Goal: Task Accomplishment & Management: Manage account settings

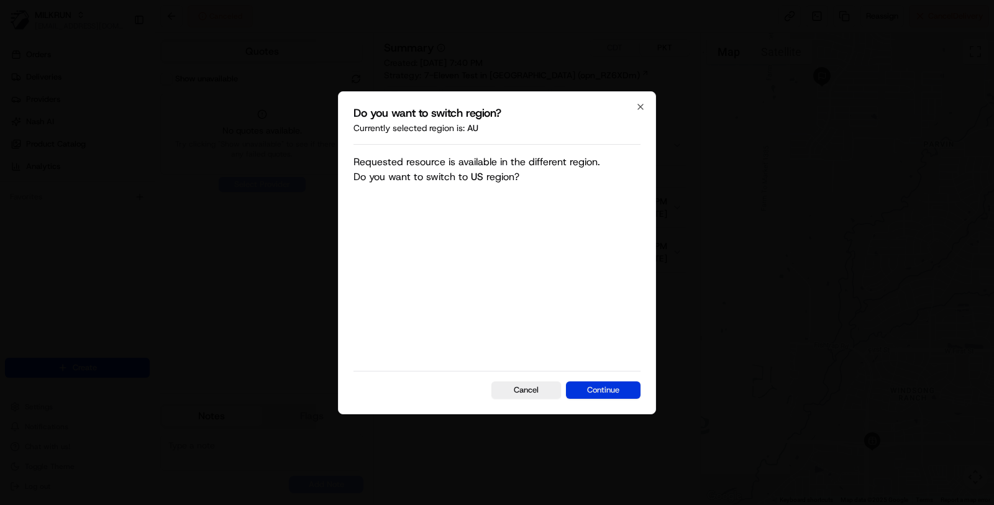
click at [610, 381] on button "Continue" at bounding box center [603, 389] width 75 height 17
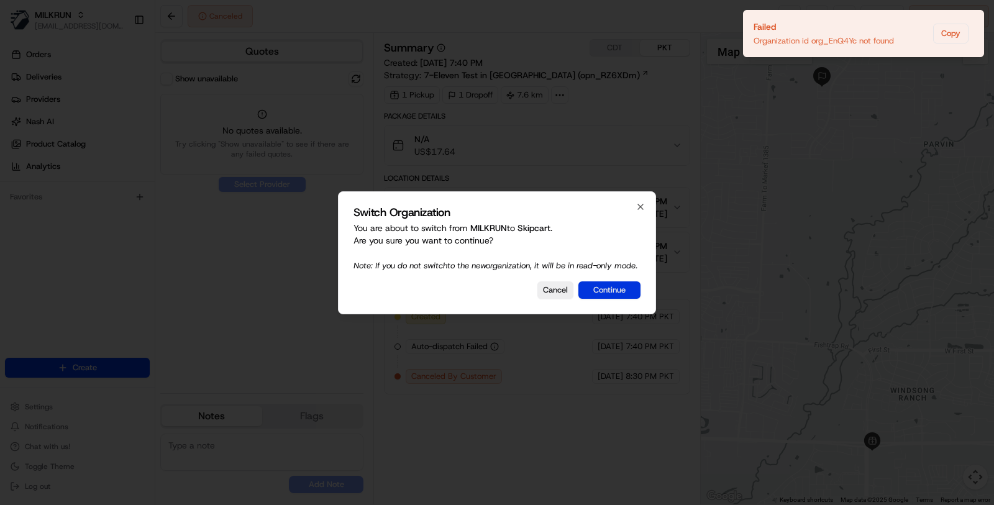
click at [588, 298] on button "Continue" at bounding box center [609, 289] width 62 height 17
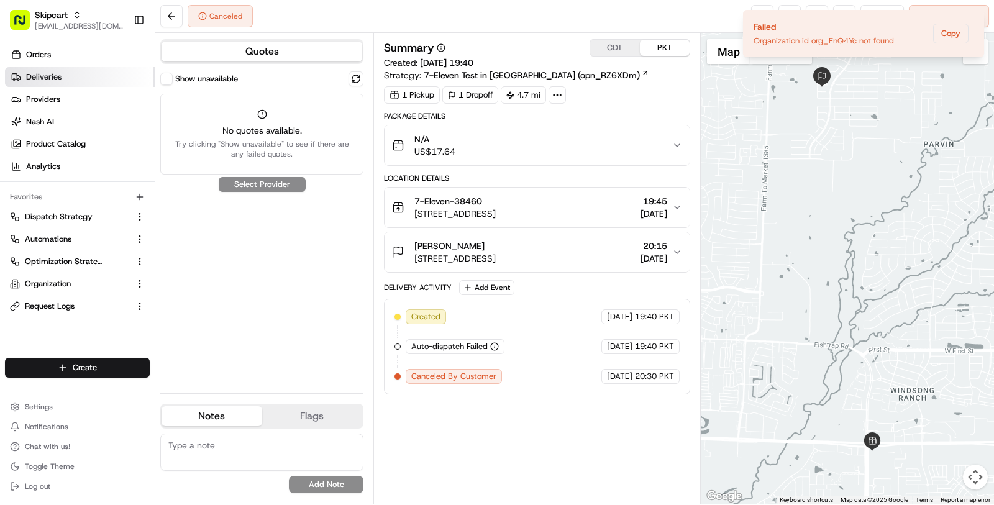
click at [71, 70] on link "Deliveries" at bounding box center [80, 77] width 150 height 20
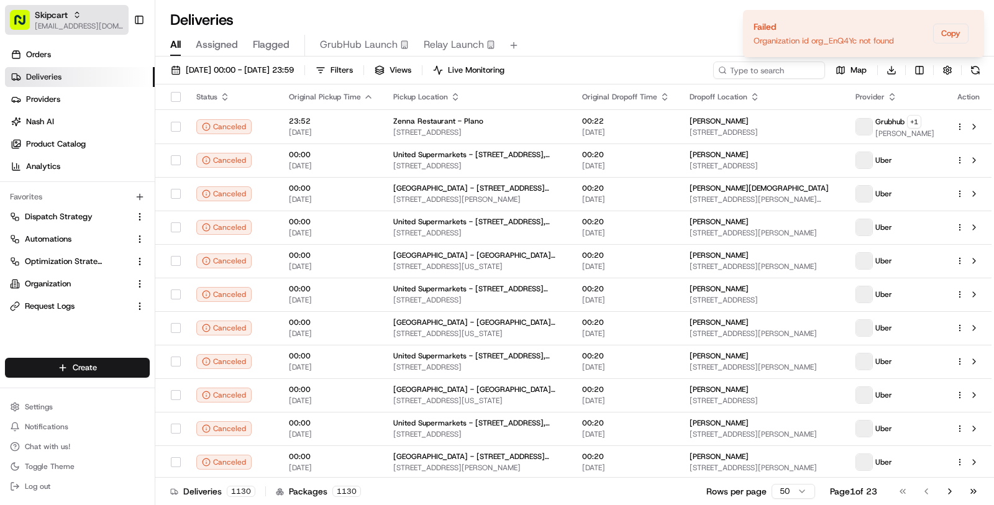
click at [62, 25] on span "masood@usenash.com" at bounding box center [79, 26] width 89 height 10
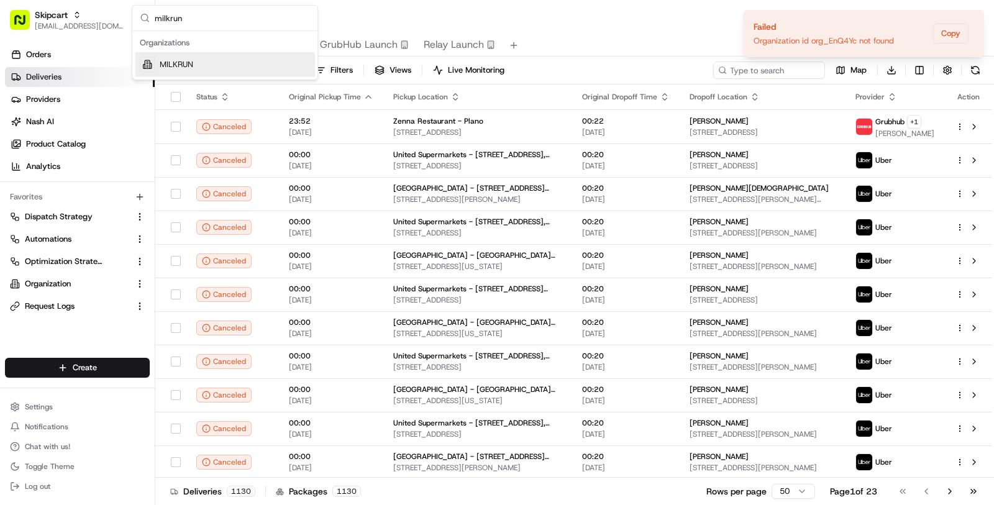
type input "milkrun"
click at [153, 60] on div "Suggestions" at bounding box center [147, 64] width 15 height 15
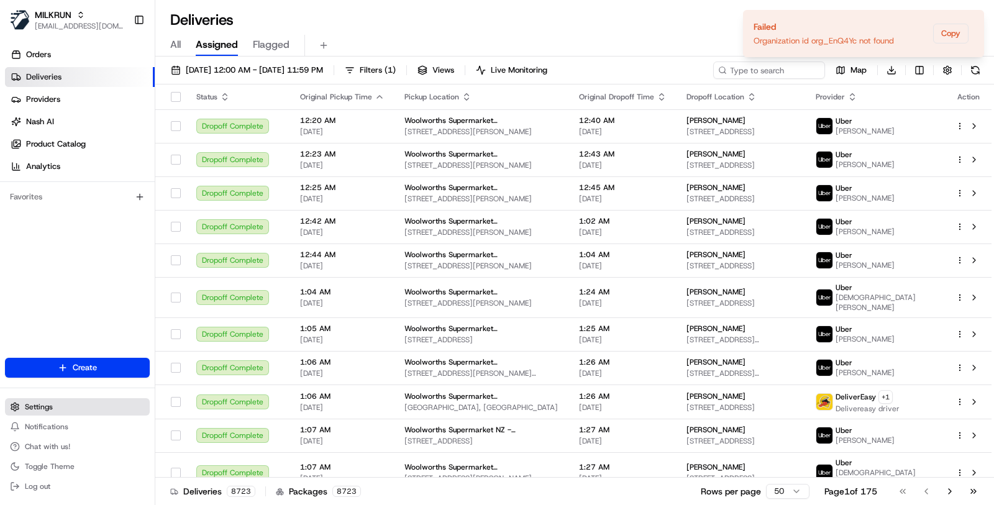
click at [49, 414] on button "Settings" at bounding box center [77, 406] width 145 height 17
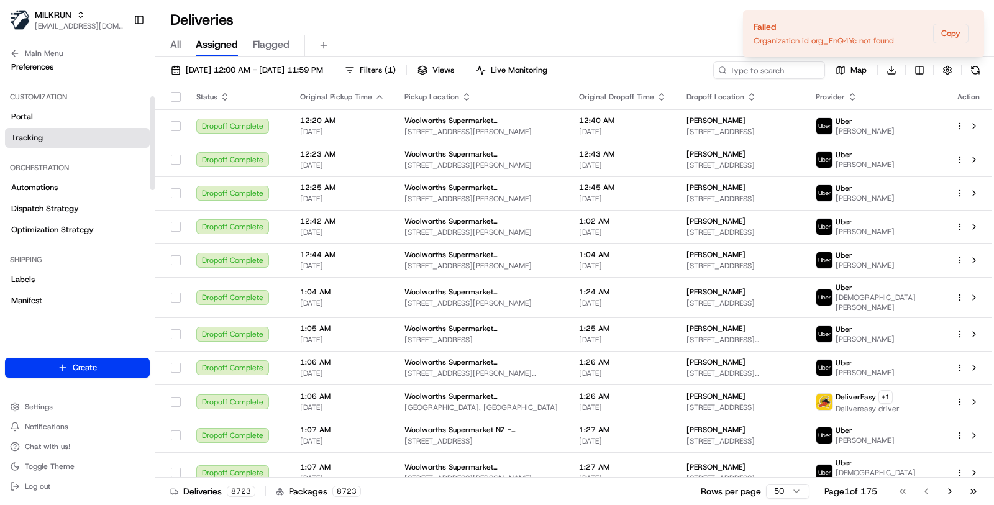
scroll to position [214, 0]
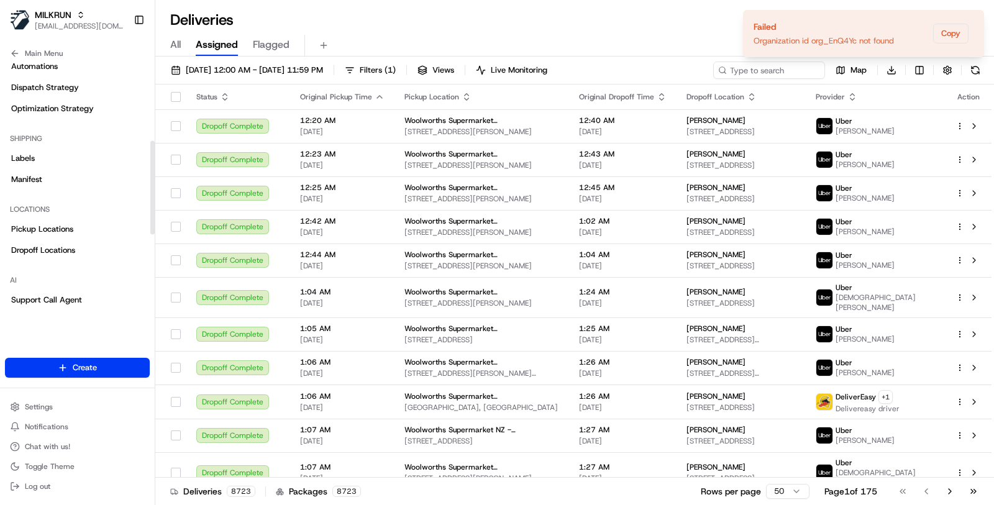
click at [91, 225] on link "Pickup Locations" at bounding box center [77, 229] width 145 height 20
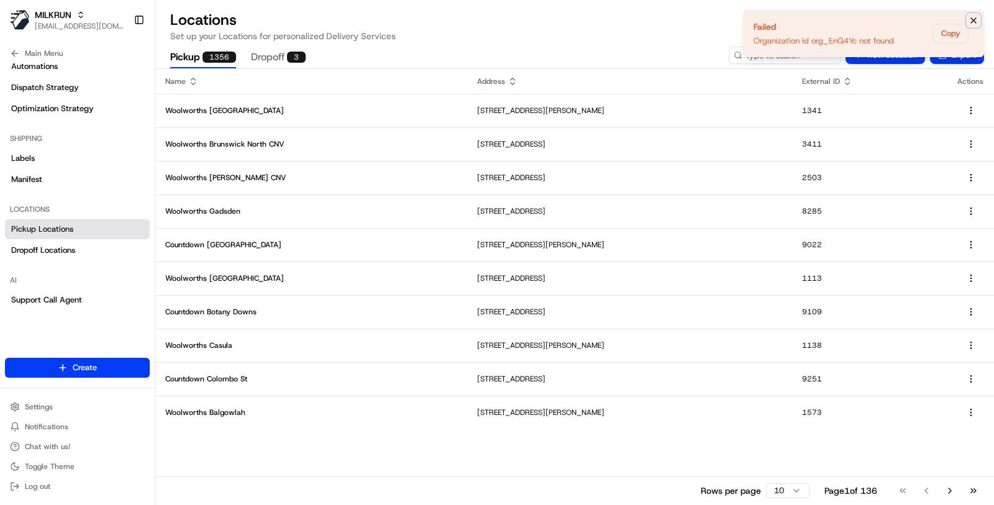
click at [975, 17] on icon "Notifications (F8)" at bounding box center [973, 21] width 10 height 10
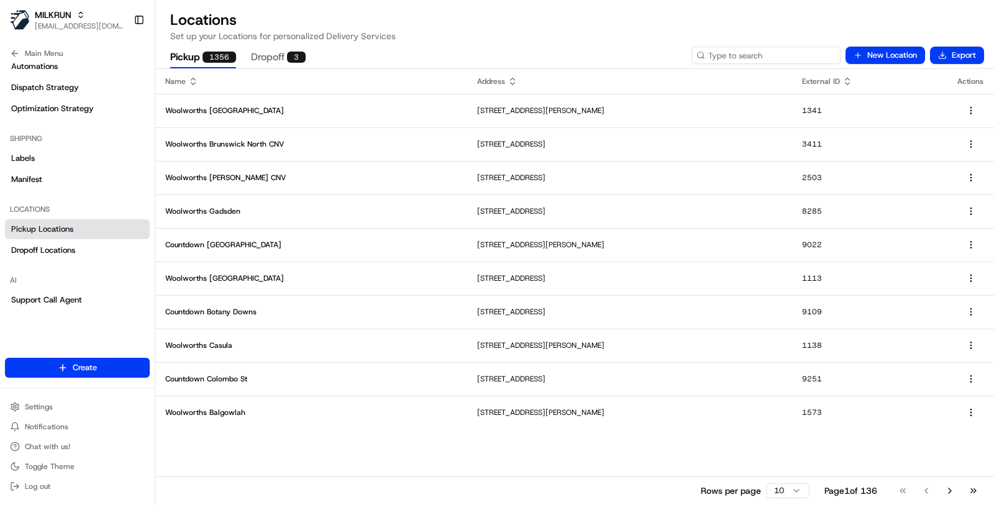
click at [783, 54] on input at bounding box center [765, 55] width 149 height 17
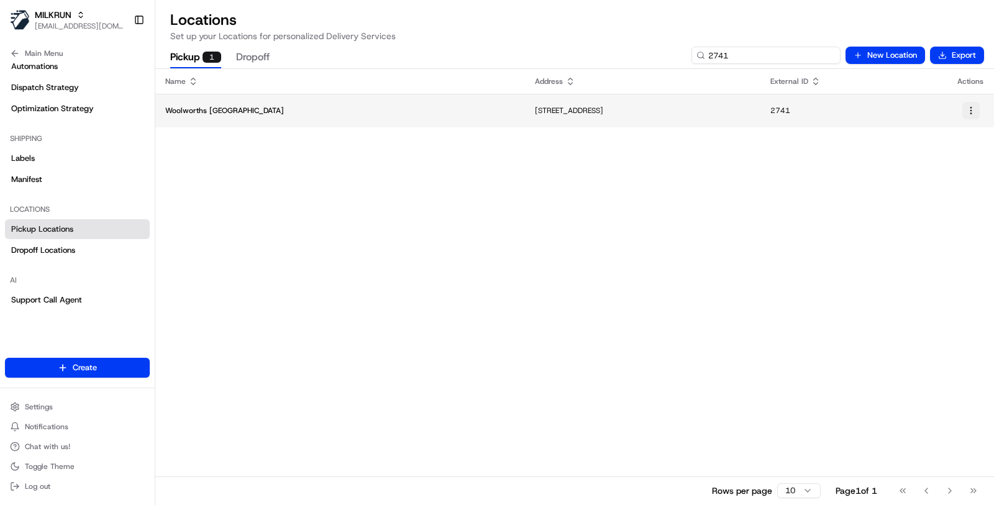
type input "2741"
click at [970, 109] on html "MILKRUN masood@usenash.com Toggle Sidebar Orders Deliveries Providers Nash AI P…" at bounding box center [497, 252] width 994 height 505
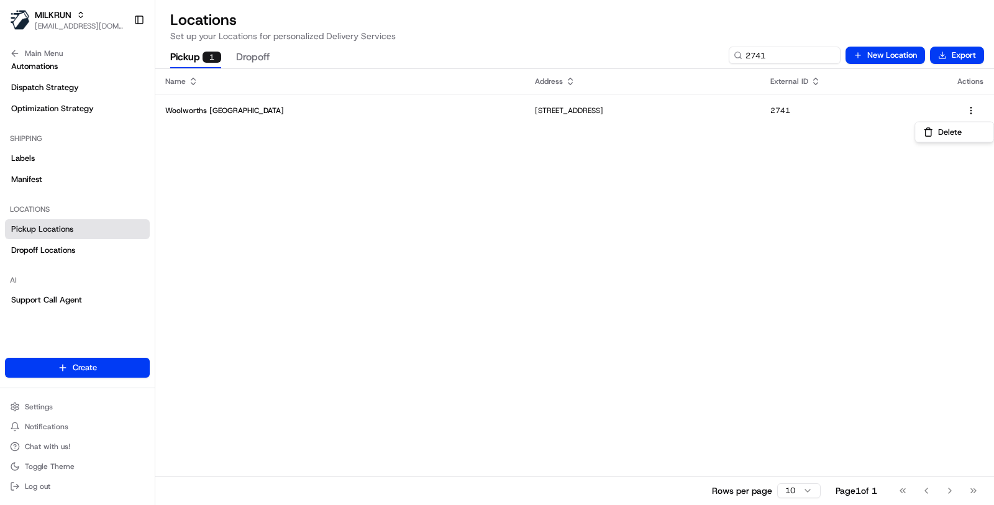
click at [836, 195] on html "MILKRUN masood@usenash.com Toggle Sidebar Orders Deliveries Providers Nash AI P…" at bounding box center [497, 252] width 994 height 505
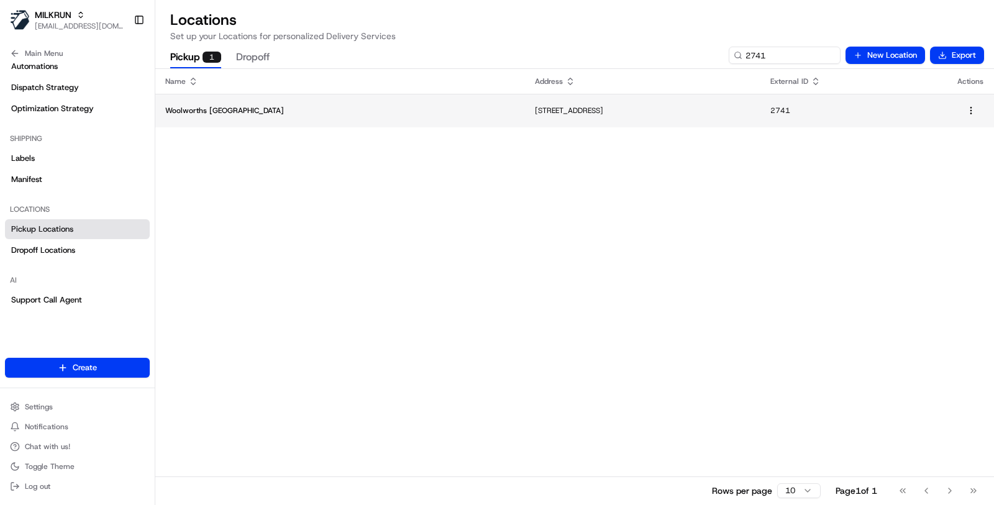
click at [734, 104] on td "393-399 Flinders St, Townsville, QLD 4810, AU" at bounding box center [642, 111] width 235 height 34
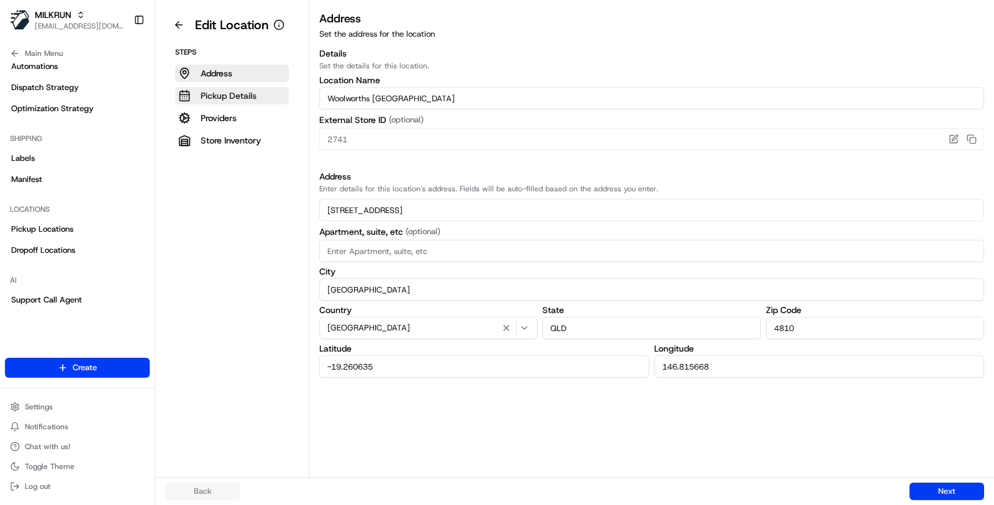
click at [253, 89] on p "Pickup Details" at bounding box center [229, 95] width 56 height 12
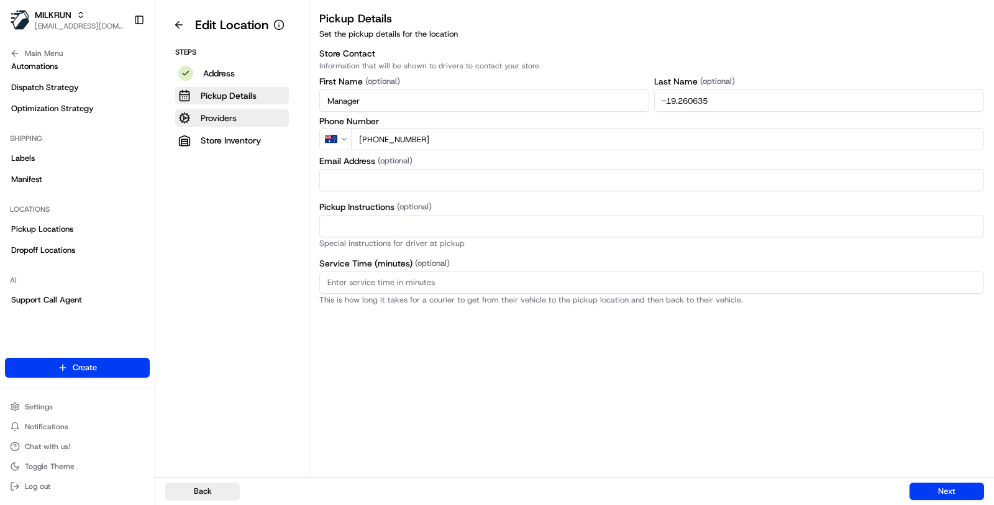
click at [252, 119] on button "Providers" at bounding box center [232, 117] width 114 height 17
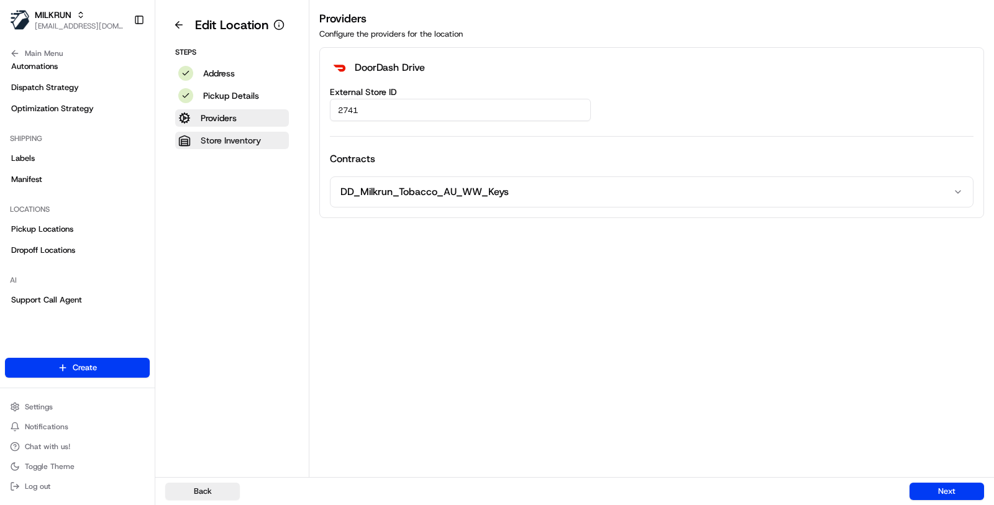
click at [248, 144] on p "Store Inventory" at bounding box center [231, 140] width 60 height 12
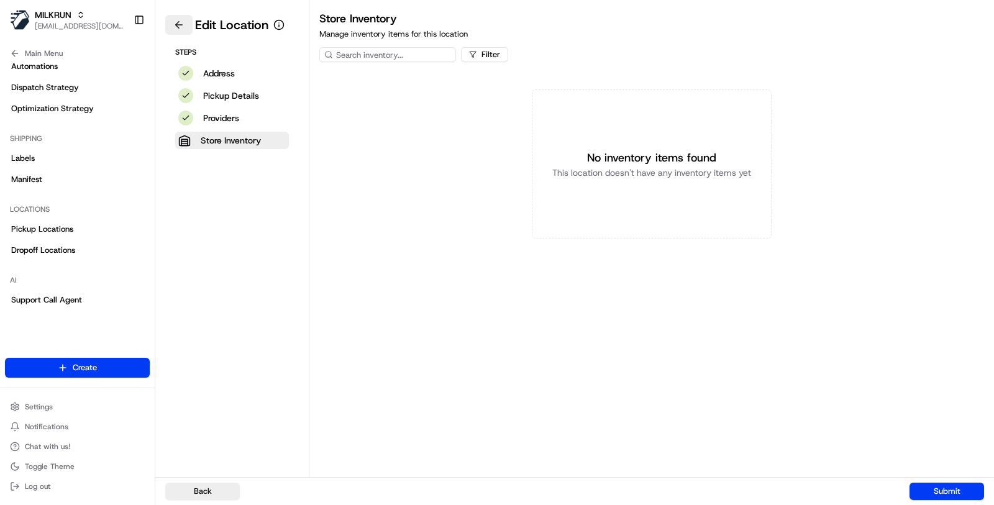
click at [184, 27] on button at bounding box center [178, 25] width 27 height 20
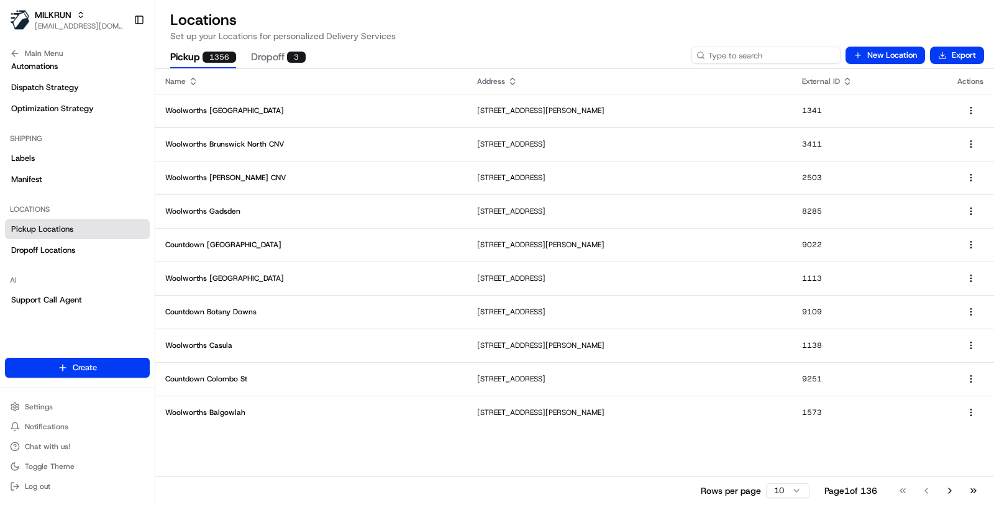
click at [751, 59] on input at bounding box center [765, 55] width 149 height 17
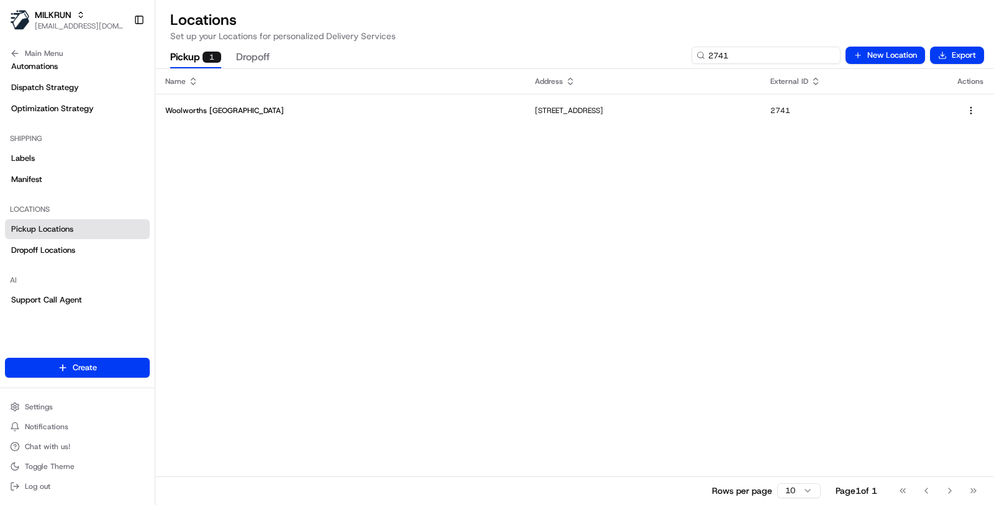
type input "2741"
click at [672, 25] on h2 "Locations" at bounding box center [574, 20] width 809 height 20
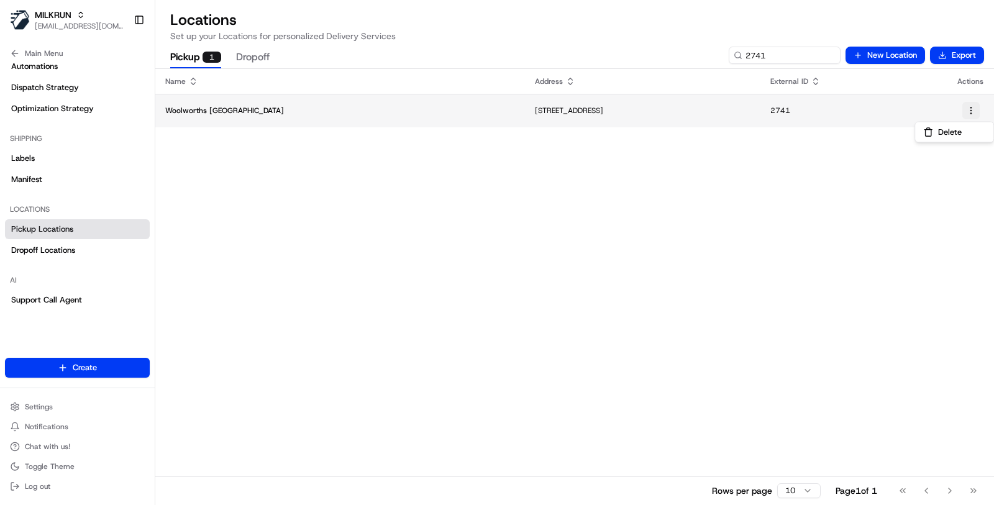
click at [968, 111] on html "MILKRUN masood@usenash.com Toggle Sidebar Orders Deliveries Providers Nash AI P…" at bounding box center [497, 252] width 994 height 505
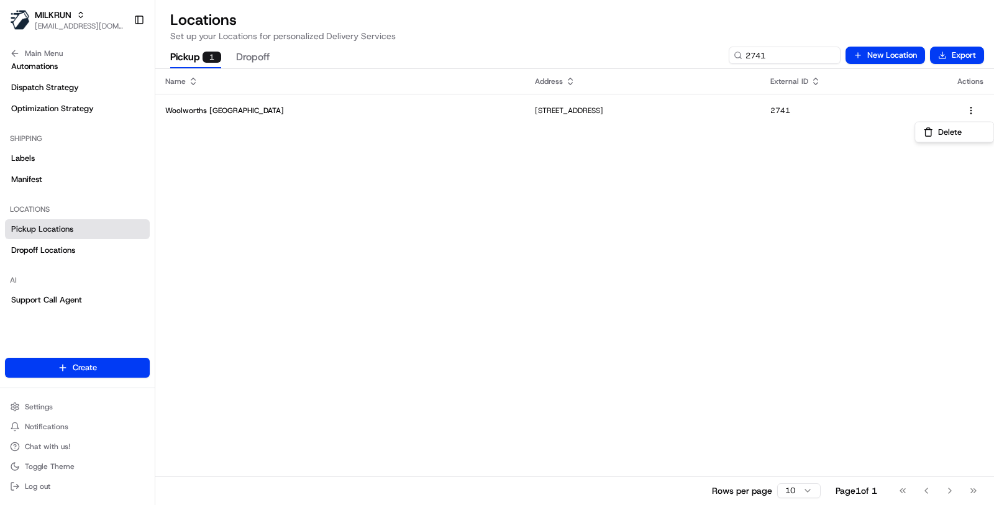
click at [76, 19] on html "MILKRUN masood@usenash.com Toggle Sidebar Orders Deliveries Providers Nash AI P…" at bounding box center [497, 252] width 994 height 505
click at [76, 19] on icon "button" at bounding box center [80, 15] width 9 height 9
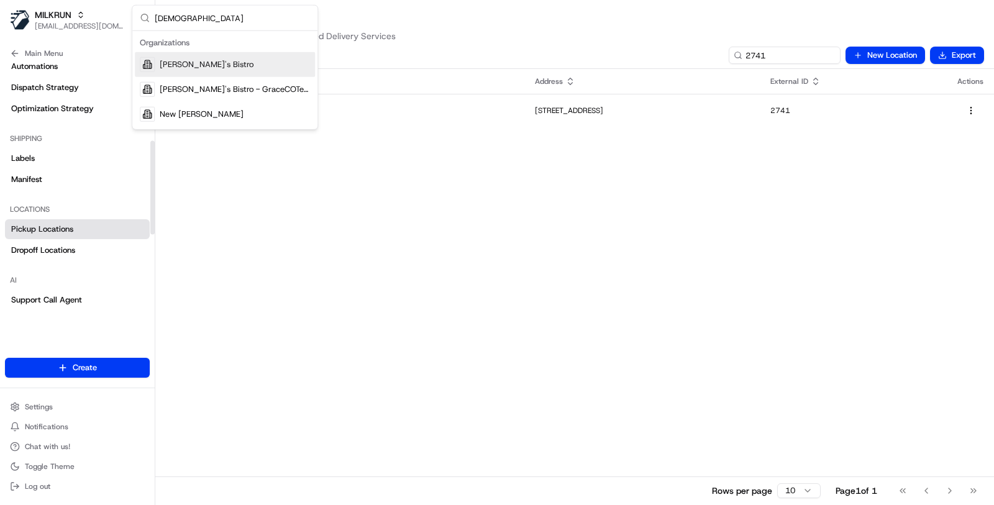
type input "kisha"
click at [190, 43] on div "Organizations" at bounding box center [225, 43] width 180 height 19
click at [190, 57] on div "Kisha's Bistro" at bounding box center [225, 64] width 180 height 25
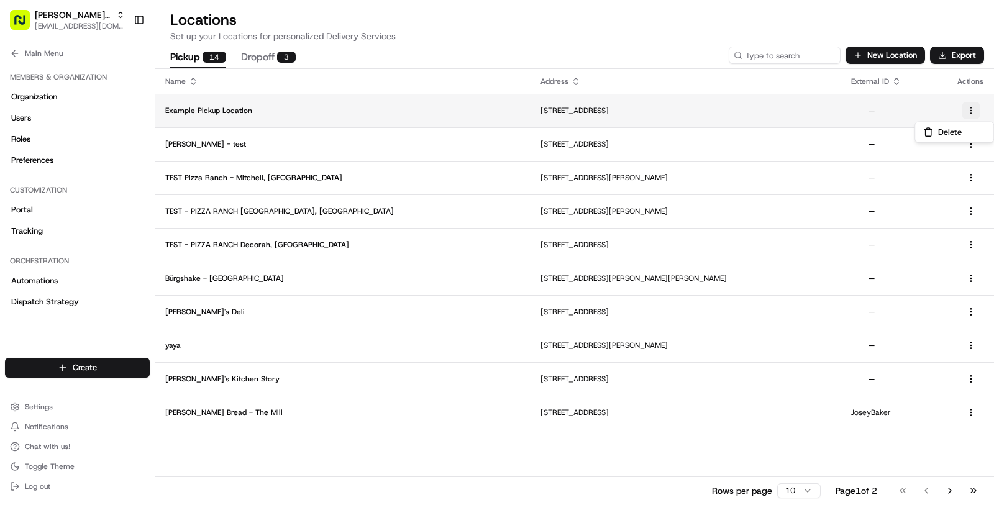
click at [969, 111] on html "Kisha's Bistro masood@usenash.com Toggle Sidebar Orders Deliveries Providers Na…" at bounding box center [497, 252] width 994 height 505
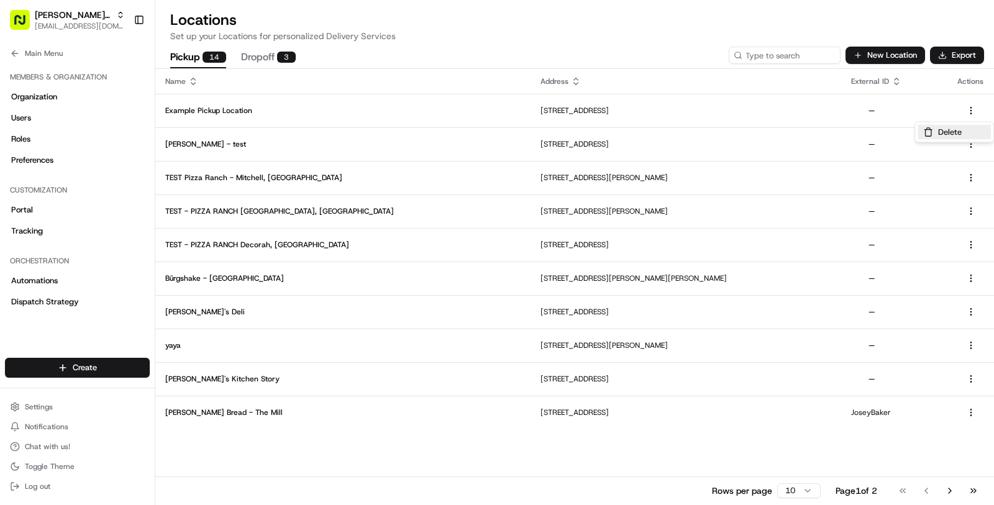
click at [958, 134] on button "Delete" at bounding box center [953, 132] width 73 height 15
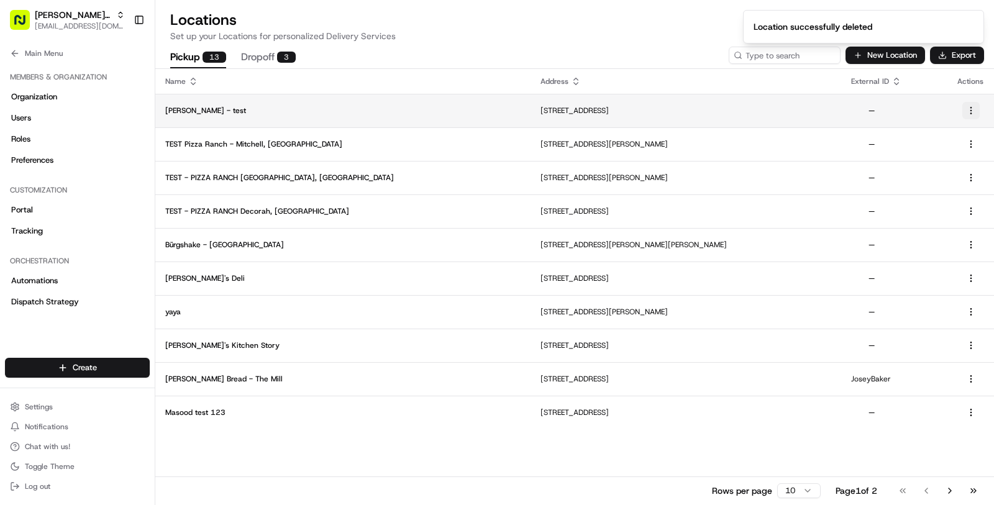
click at [973, 107] on html "Kisha's Bistro masood@usenash.com Toggle Sidebar Orders Deliveries Providers Na…" at bounding box center [497, 252] width 994 height 505
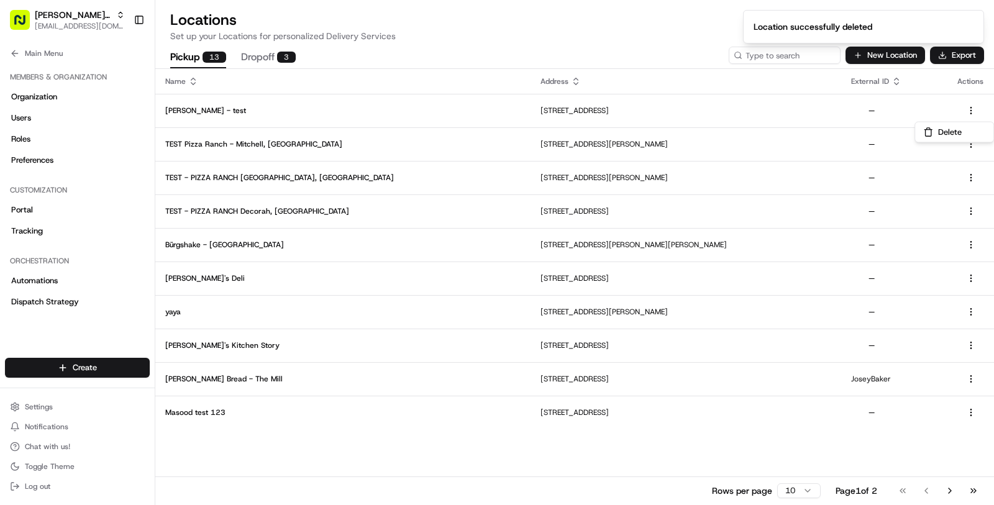
click at [971, 378] on html "Kisha's Bistro masood@usenash.com Toggle Sidebar Orders Deliveries Providers Na…" at bounding box center [497, 252] width 994 height 505
click at [963, 397] on button "Delete" at bounding box center [953, 400] width 73 height 15
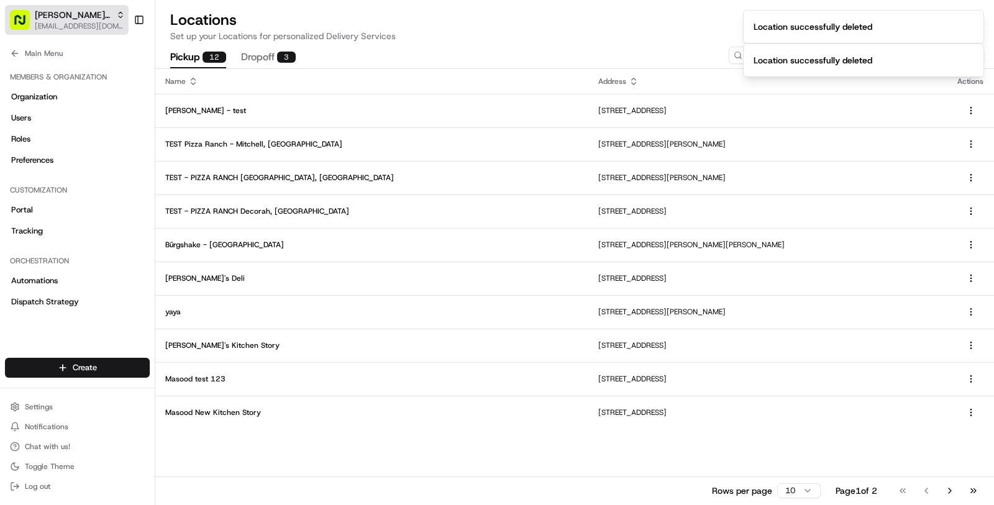
click at [52, 32] on button "Kisha's Bistro masood@usenash.com" at bounding box center [67, 20] width 124 height 30
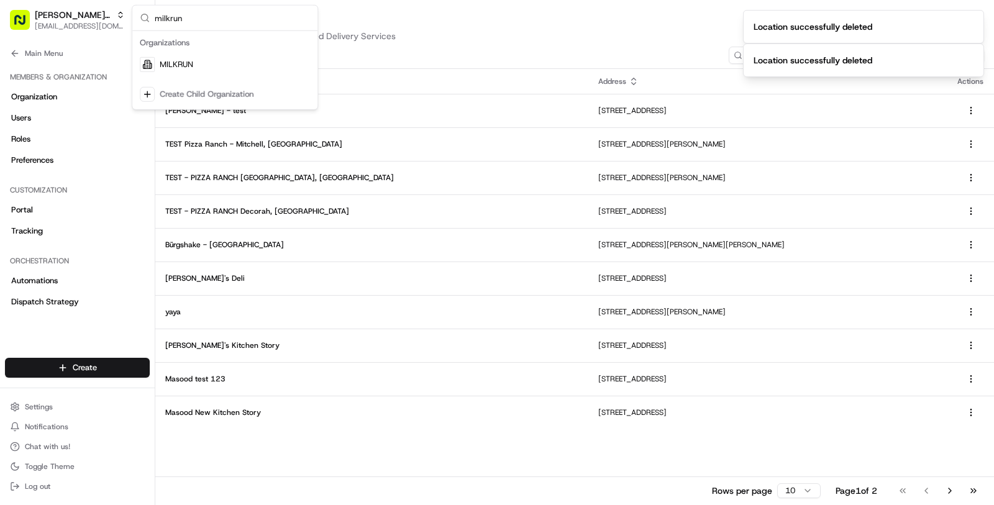
click at [163, 19] on input "milkrun" at bounding box center [232, 18] width 155 height 25
type input "milkrun"
click at [206, 57] on div "MILKRUN" at bounding box center [225, 64] width 180 height 25
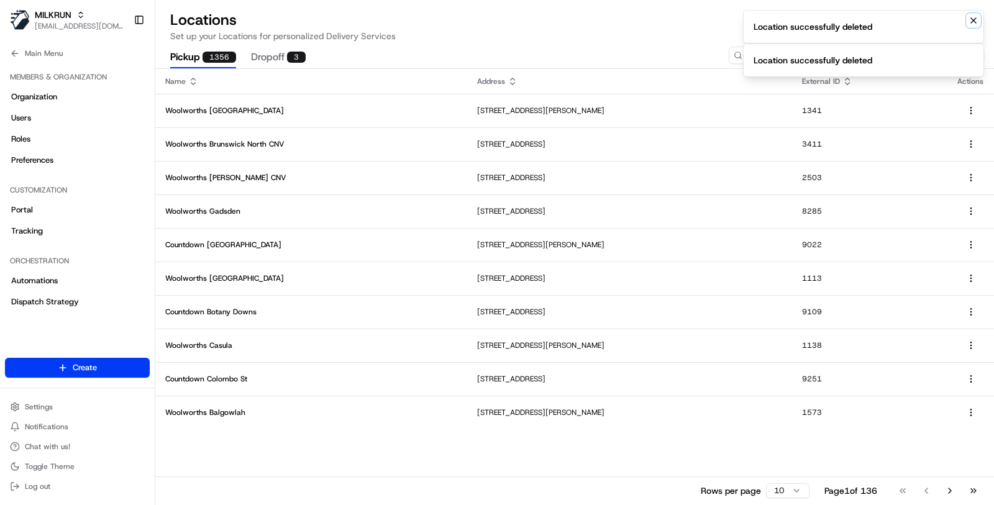
click at [976, 16] on icon "Notifications (F8)" at bounding box center [973, 21] width 10 height 10
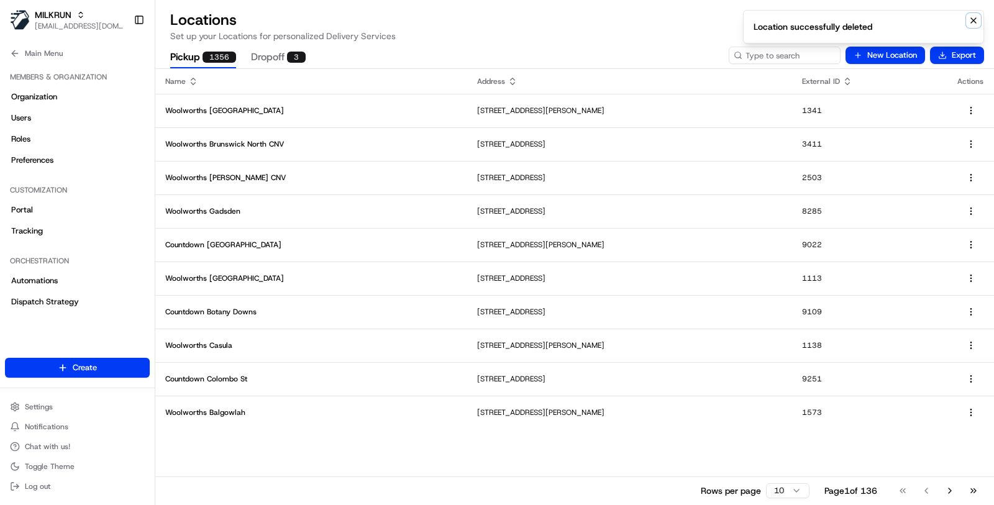
click at [975, 16] on icon "Notifications (F8)" at bounding box center [973, 21] width 10 height 10
click at [817, 53] on input at bounding box center [765, 55] width 149 height 17
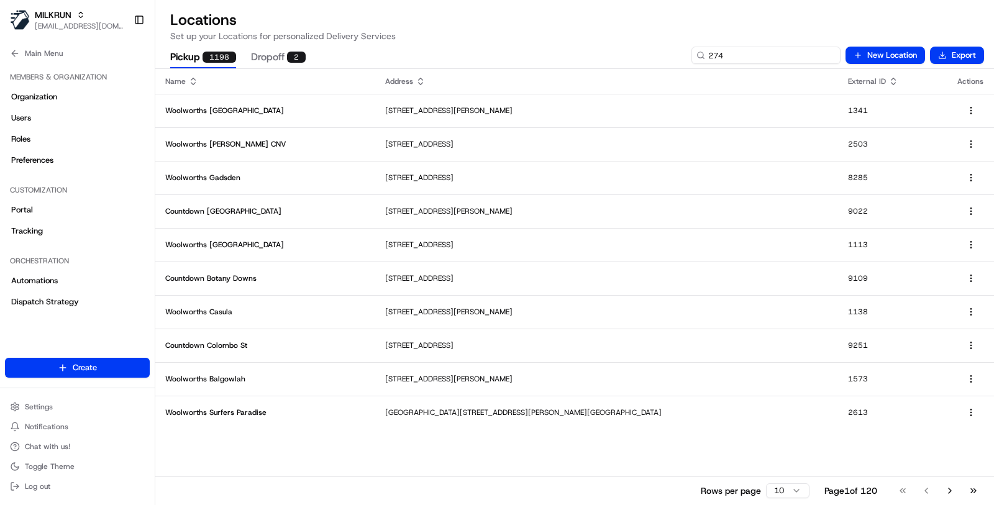
type input "2741"
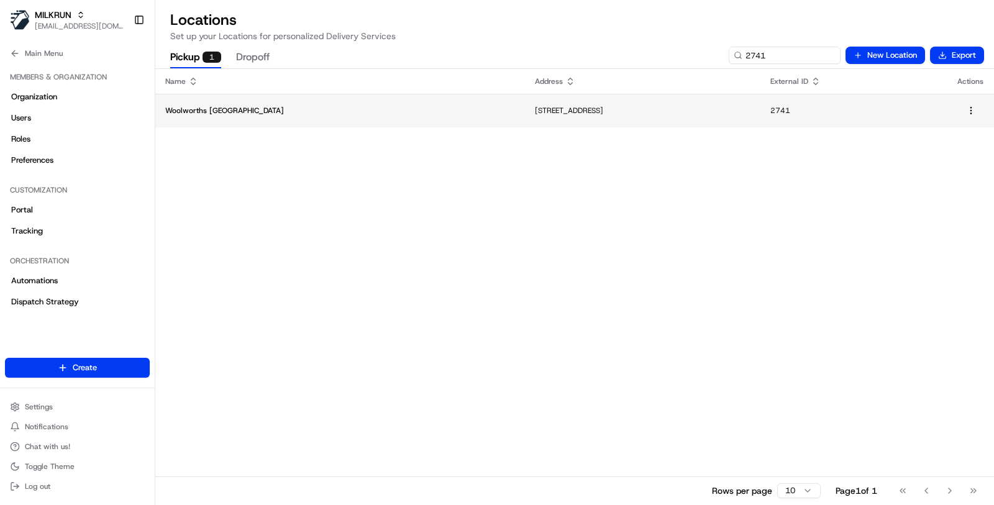
click at [349, 105] on td "Woolworths Townsville City Arcade" at bounding box center [340, 111] width 370 height 34
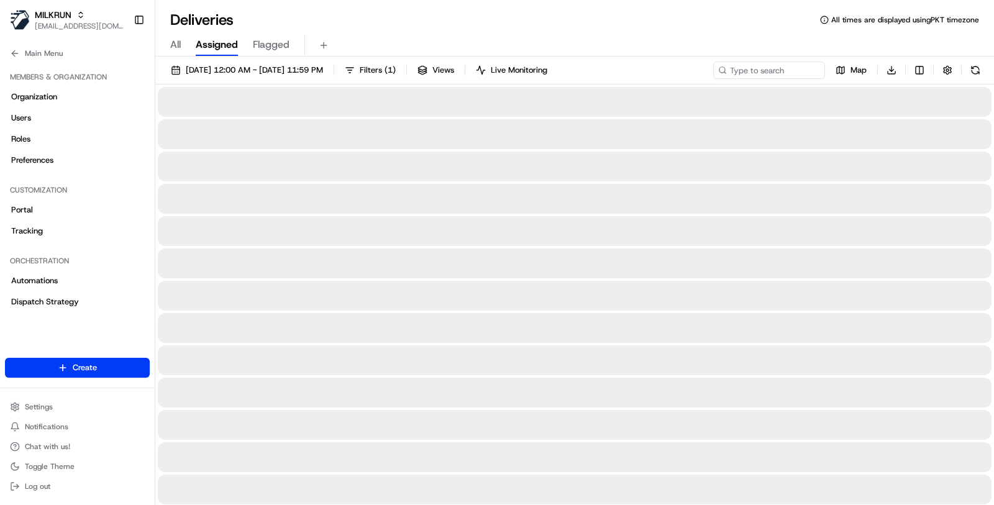
click at [761, 79] on div "21/08/2025 12:00 AM - 21/08/2025 11:59 PM Filters ( 1 ) Views Live Monitoring M…" at bounding box center [574, 72] width 839 height 23
click at [753, 63] on input at bounding box center [750, 69] width 149 height 17
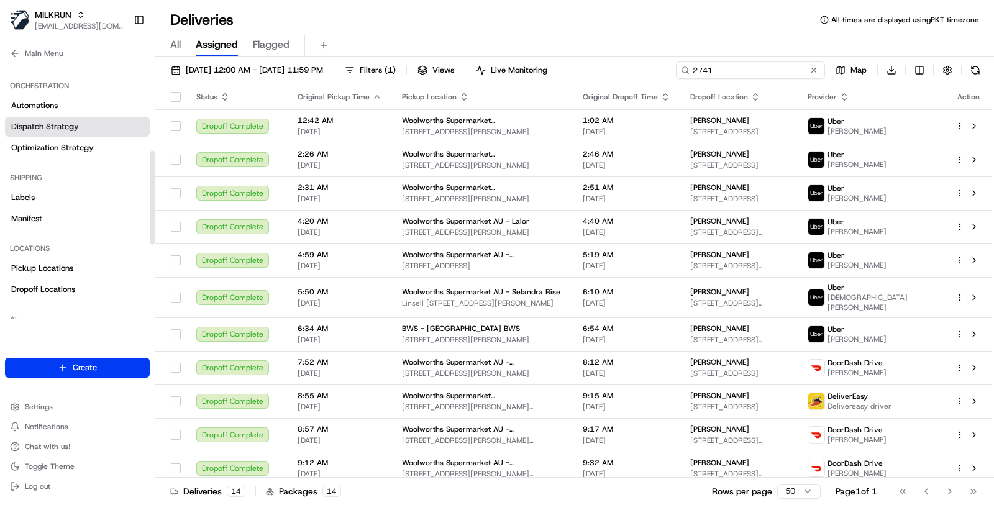
scroll to position [241, 0]
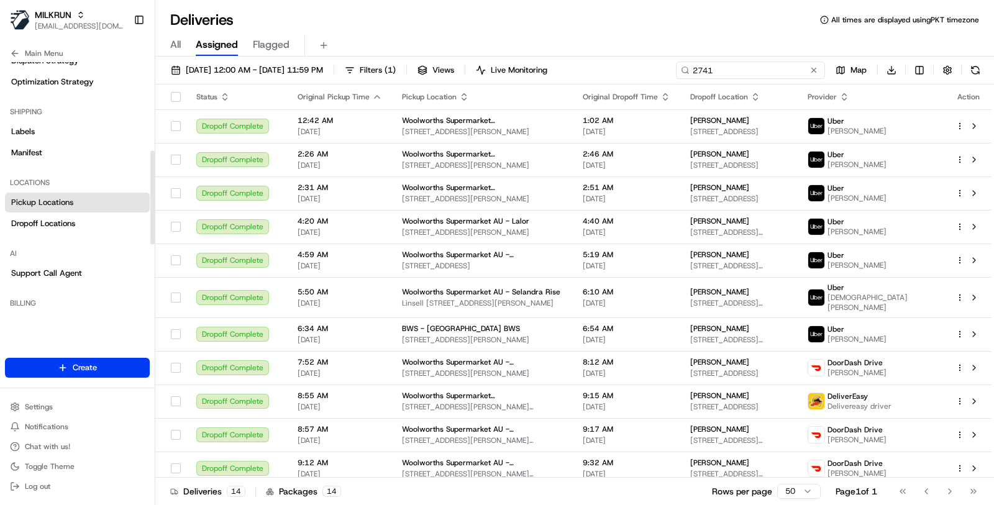
type input "2741"
click at [91, 211] on link "Pickup Locations" at bounding box center [77, 203] width 145 height 20
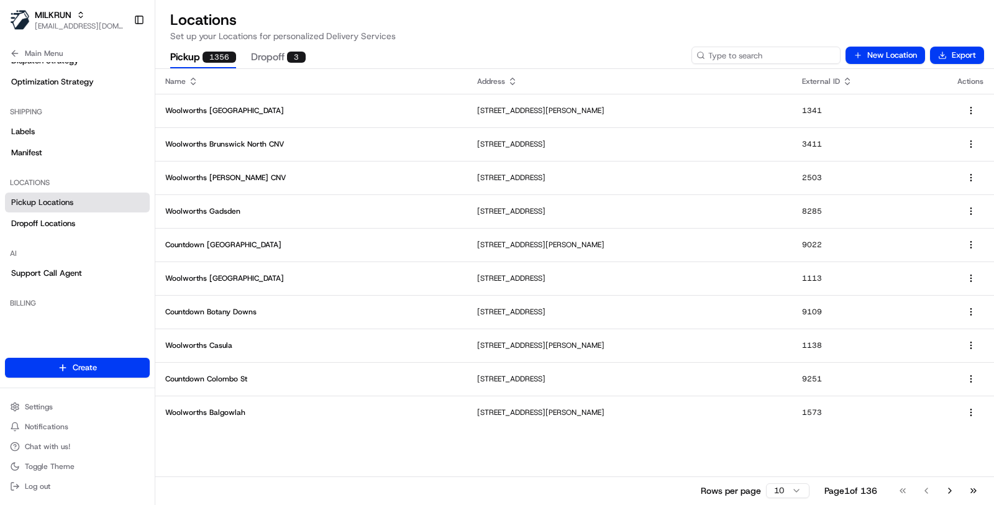
click at [760, 52] on input at bounding box center [765, 55] width 149 height 17
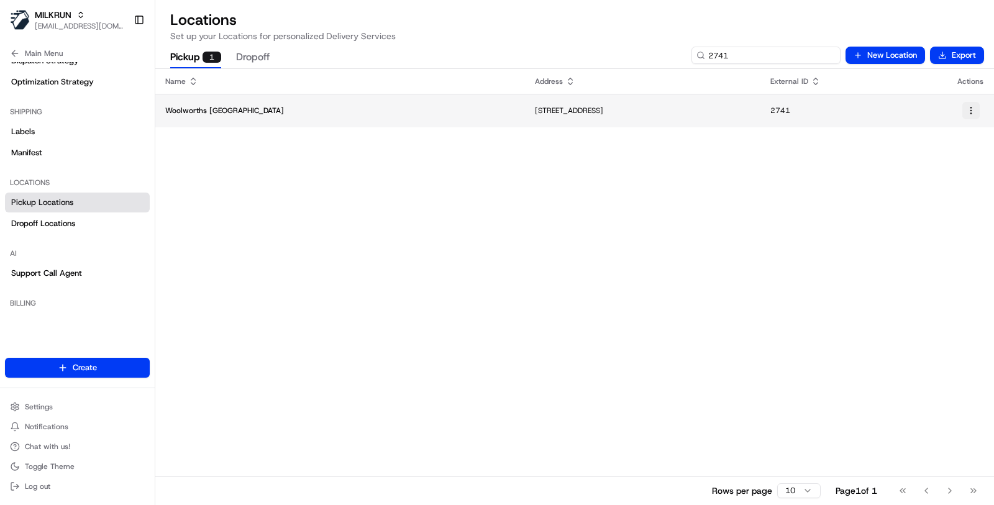
type input "2741"
click at [973, 111] on html "MILKRUN masood@usenash.com Toggle Sidebar Orders Deliveries Providers Nash AI P…" at bounding box center [497, 252] width 994 height 505
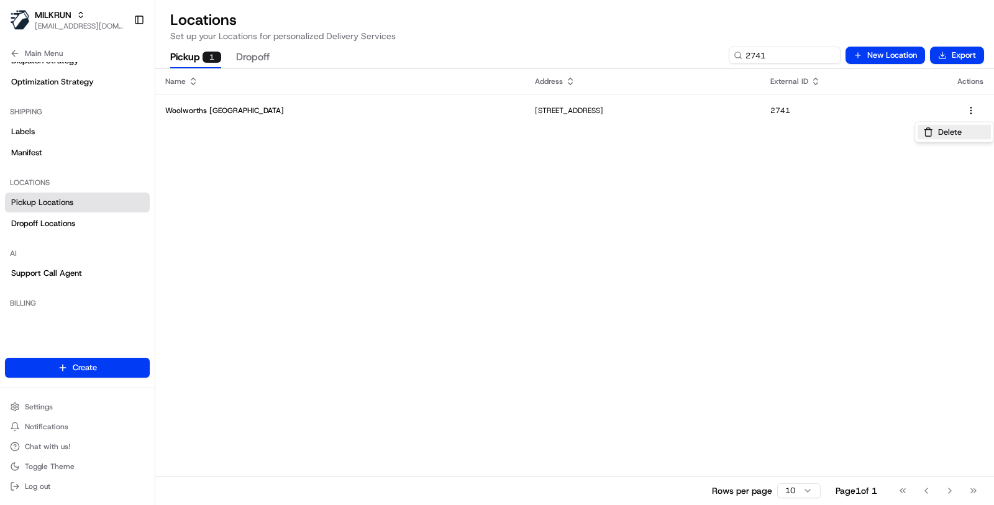
click at [945, 133] on button "Delete" at bounding box center [953, 132] width 73 height 15
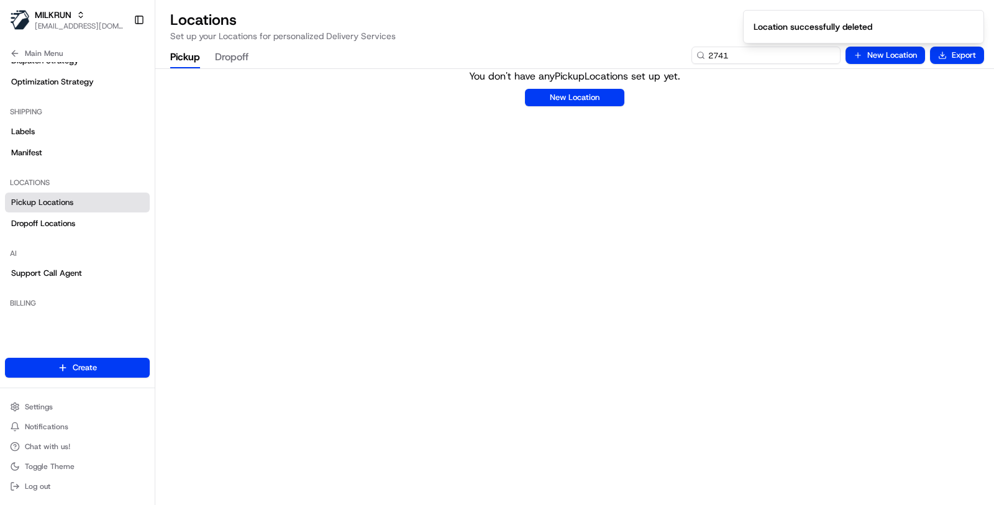
drag, startPoint x: 775, startPoint y: 59, endPoint x: 694, endPoint y: 48, distance: 80.9
click at [694, 48] on input "2741" at bounding box center [765, 55] width 149 height 17
click at [757, 53] on input "2741" at bounding box center [765, 55] width 149 height 17
click at [787, 49] on input "2741" at bounding box center [765, 55] width 149 height 17
click at [757, 59] on input "2741" at bounding box center [765, 55] width 149 height 17
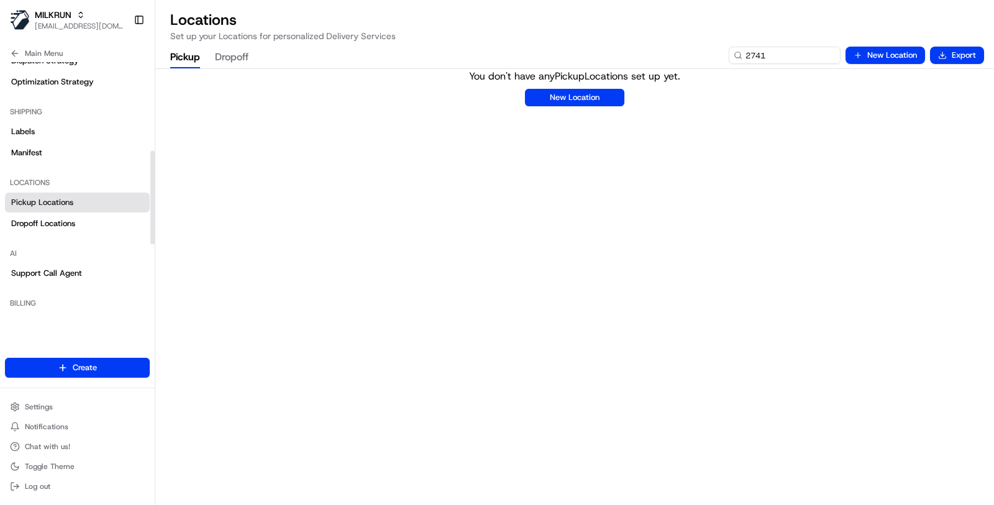
click at [64, 197] on span "Pickup Locations" at bounding box center [42, 202] width 62 height 11
click at [65, 201] on span "Pickup Locations" at bounding box center [42, 202] width 62 height 11
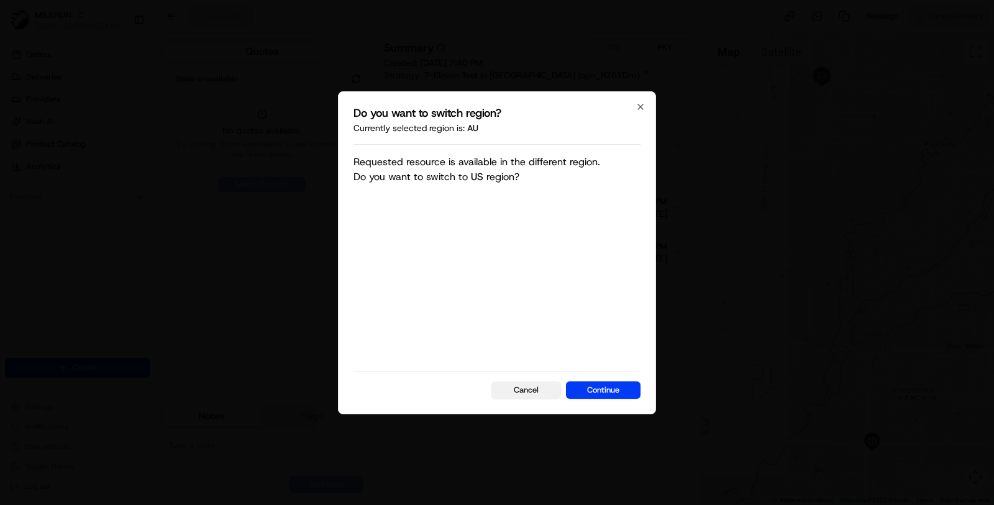
click at [521, 388] on button "Cancel" at bounding box center [526, 389] width 70 height 17
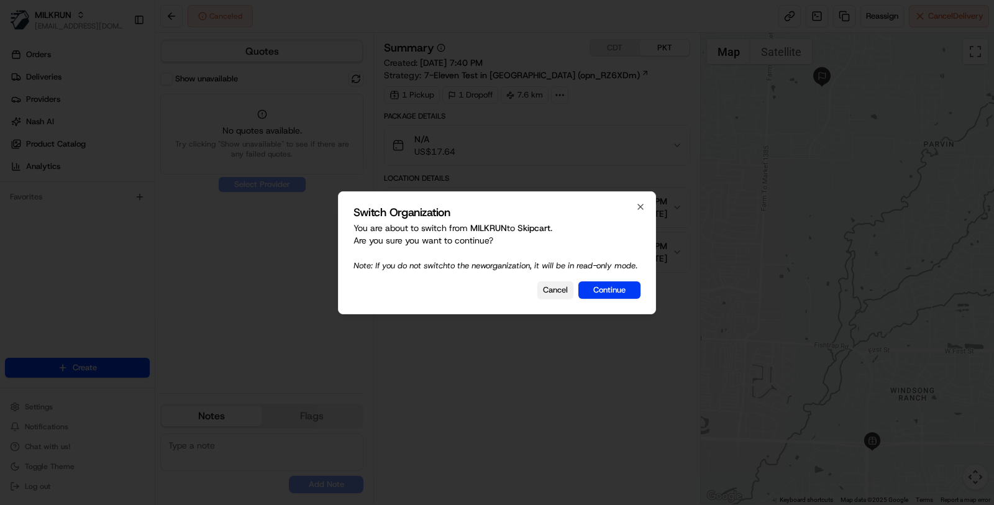
click at [553, 294] on button "Cancel" at bounding box center [555, 289] width 36 height 17
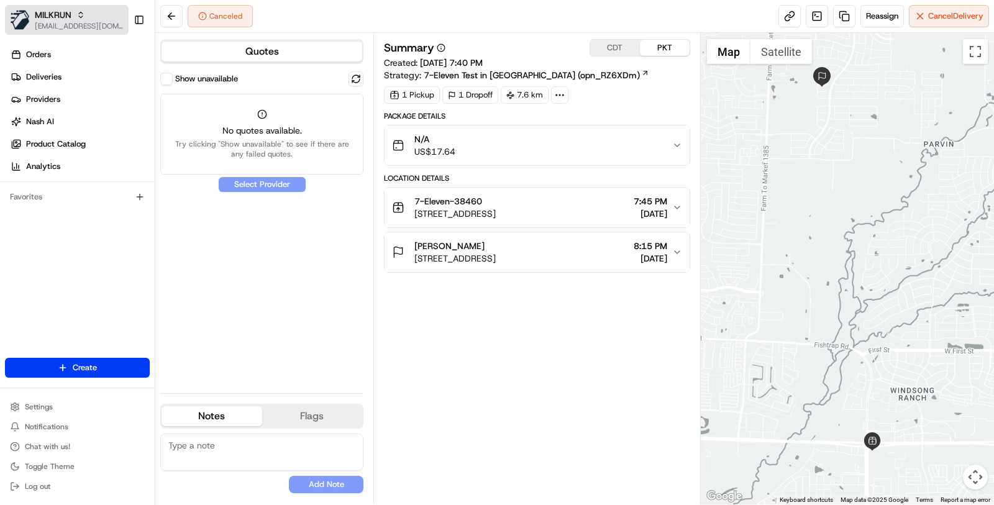
click at [61, 21] on span "[EMAIL_ADDRESS][DOMAIN_NAME]" at bounding box center [79, 26] width 89 height 10
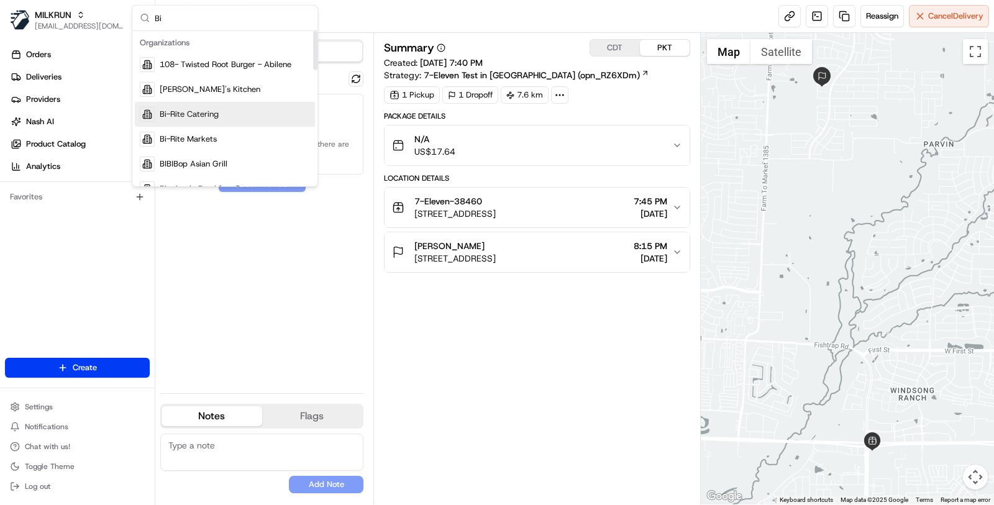
type input "Bi"
click at [226, 110] on div "Bi-Rite Catering" at bounding box center [225, 114] width 180 height 25
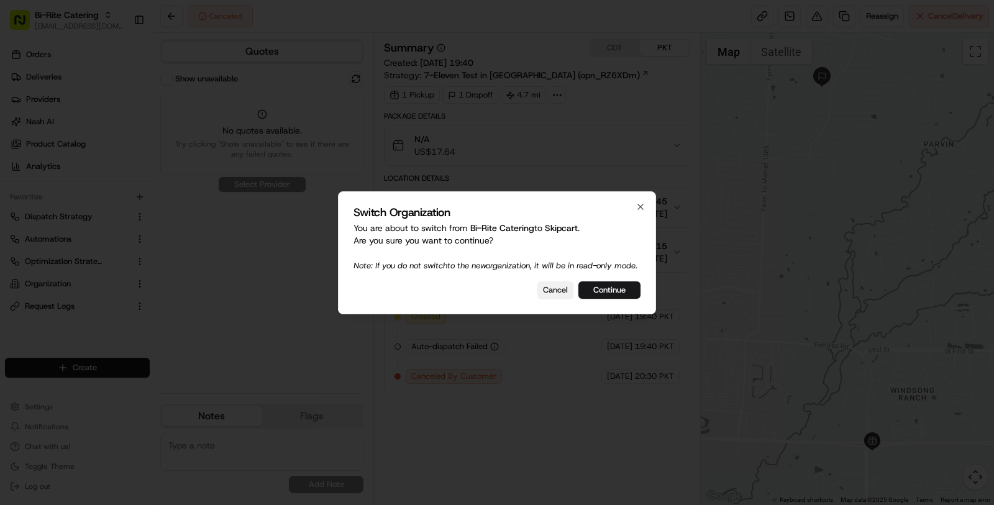
click at [540, 294] on button "Cancel" at bounding box center [555, 289] width 36 height 17
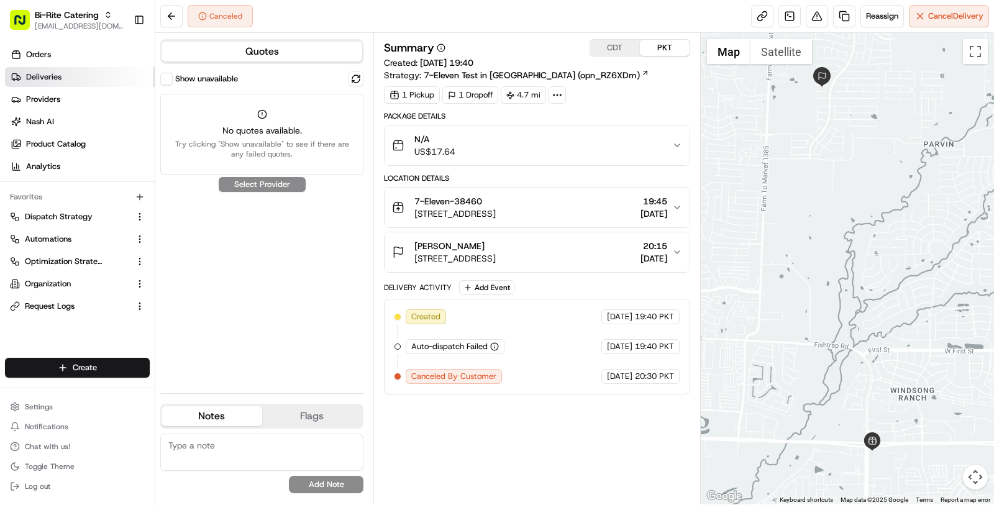
click at [70, 70] on link "Deliveries" at bounding box center [80, 77] width 150 height 20
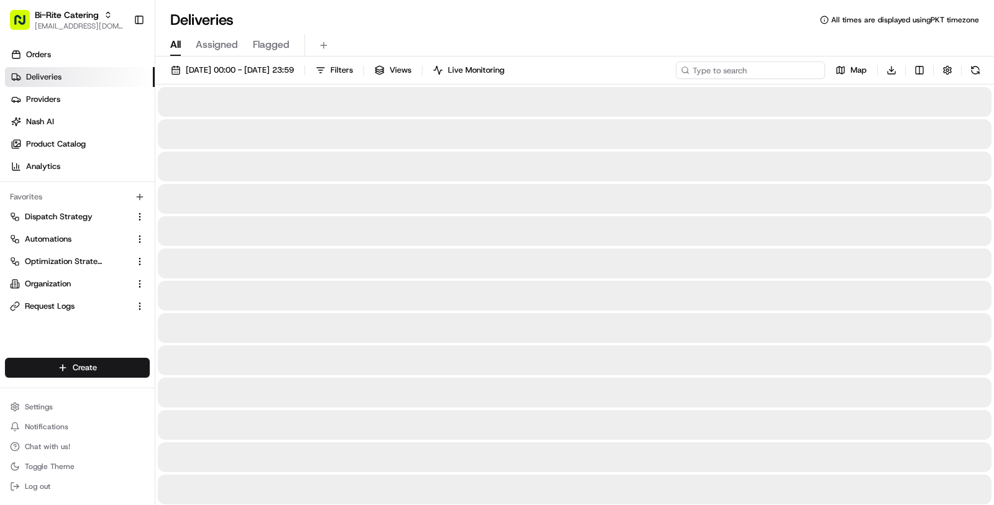
click at [775, 65] on input at bounding box center [750, 69] width 149 height 17
paste input "Kate Bassett"
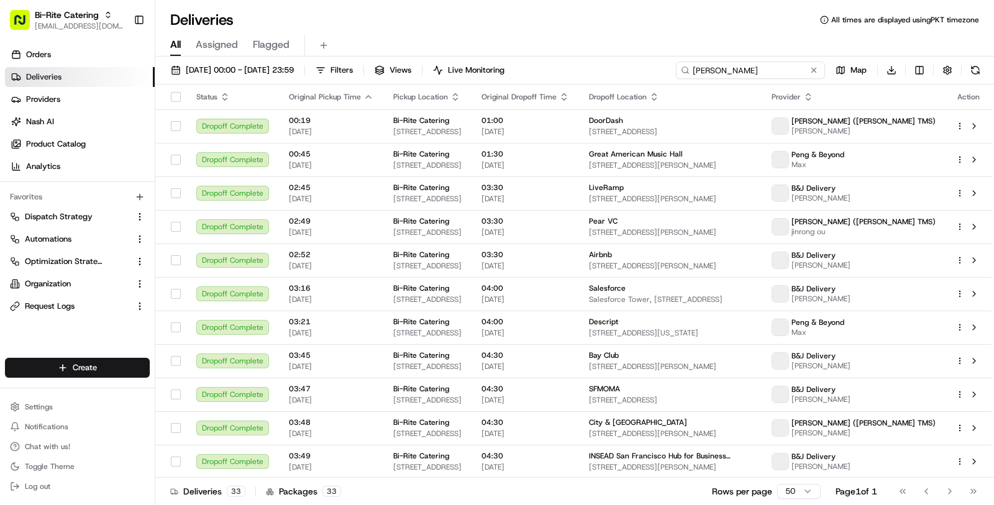
type input "Kate Bassett"
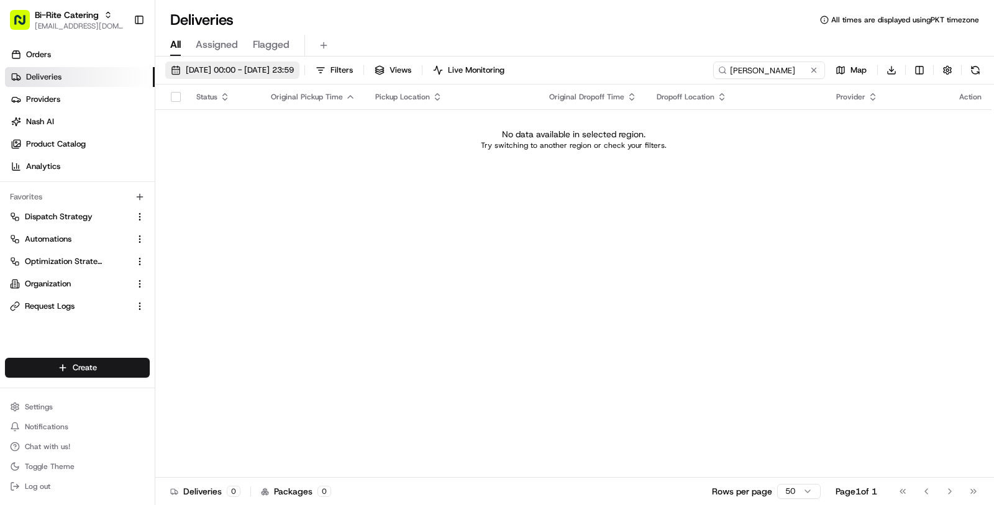
click at [284, 76] on button "21/08/2025 00:00 - 21/08/2025 23:59" at bounding box center [232, 69] width 134 height 17
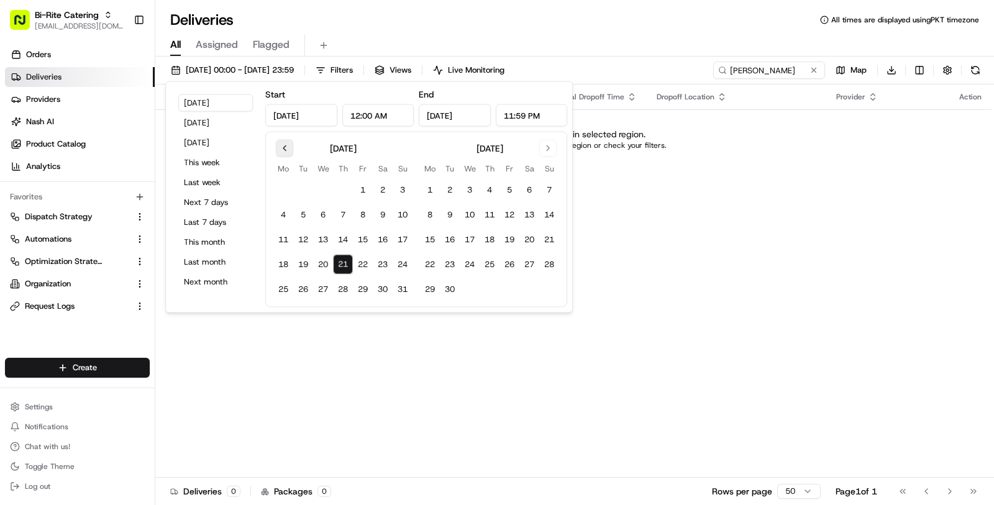
click at [282, 150] on button "Go to previous month" at bounding box center [284, 148] width 17 height 17
click at [304, 189] on button "1" at bounding box center [303, 190] width 20 height 20
type input "Jul 1, 2025"
click at [494, 268] on button "21" at bounding box center [490, 265] width 20 height 20
type input "Aug 21, 2025"
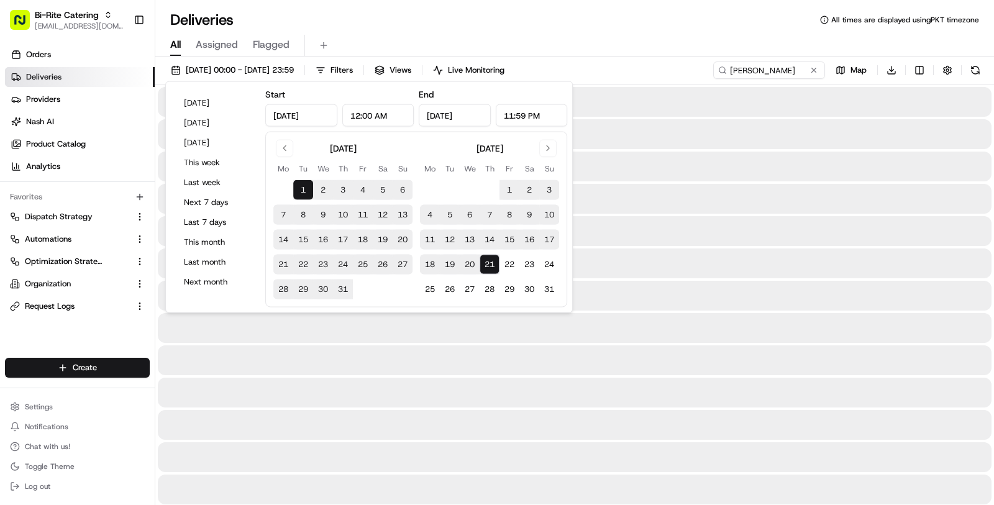
click at [681, 42] on div "All Assigned Flagged" at bounding box center [574, 46] width 839 height 22
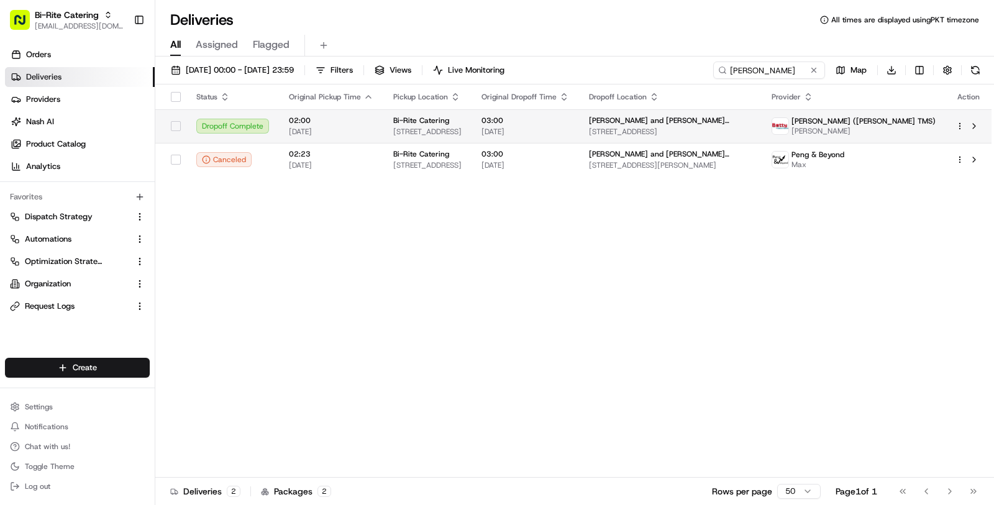
click at [569, 133] on span "01/08/2025" at bounding box center [525, 132] width 88 height 10
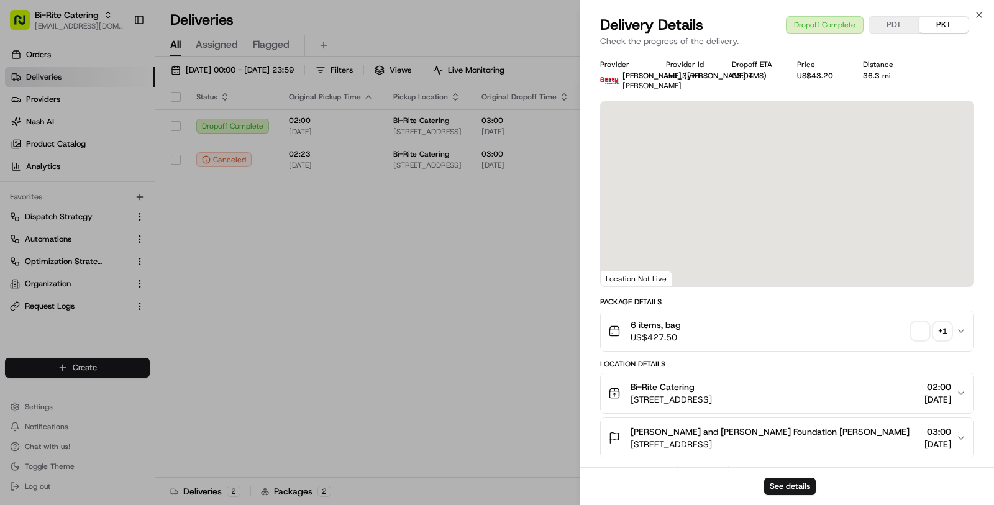
click at [815, 489] on div "See details" at bounding box center [787, 486] width 414 height 38
click at [803, 487] on button "See details" at bounding box center [790, 486] width 52 height 17
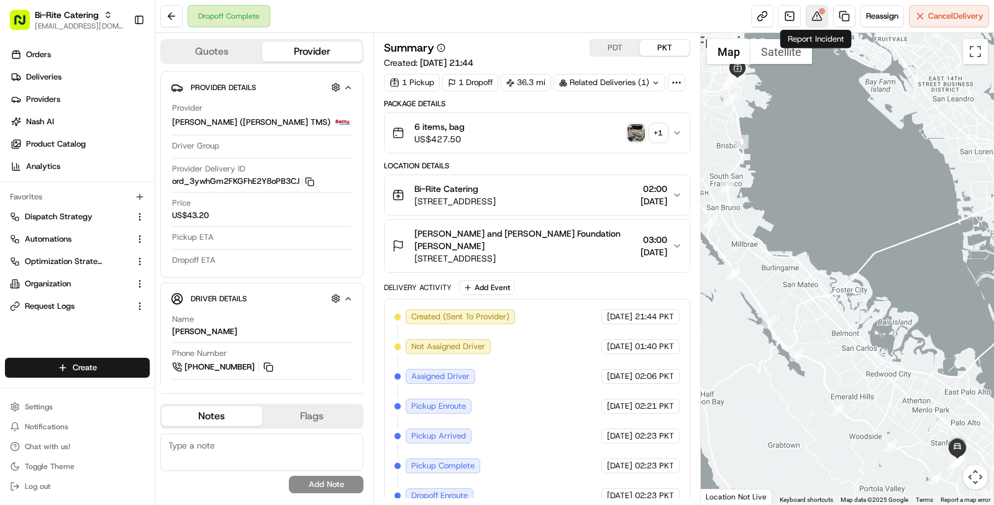
click at [820, 19] on button at bounding box center [817, 16] width 22 height 22
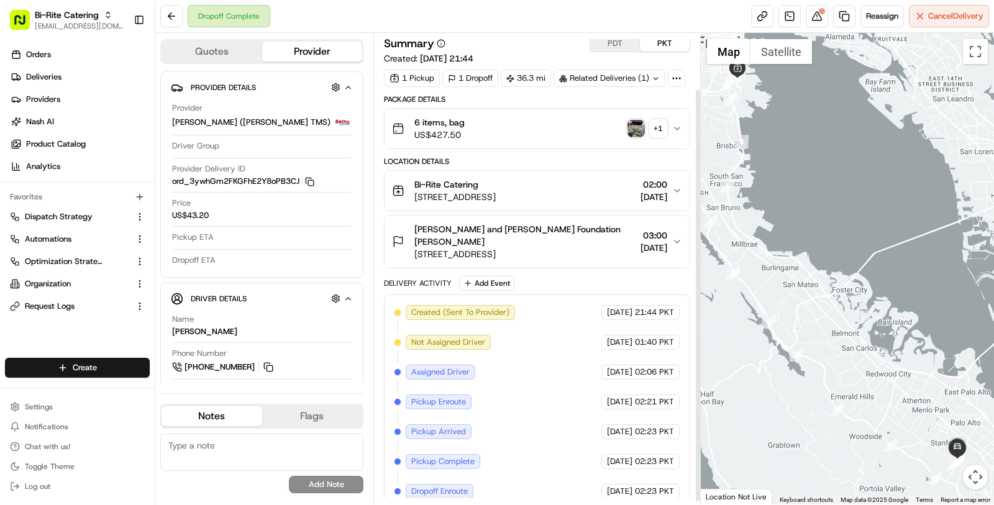
scroll to position [66, 0]
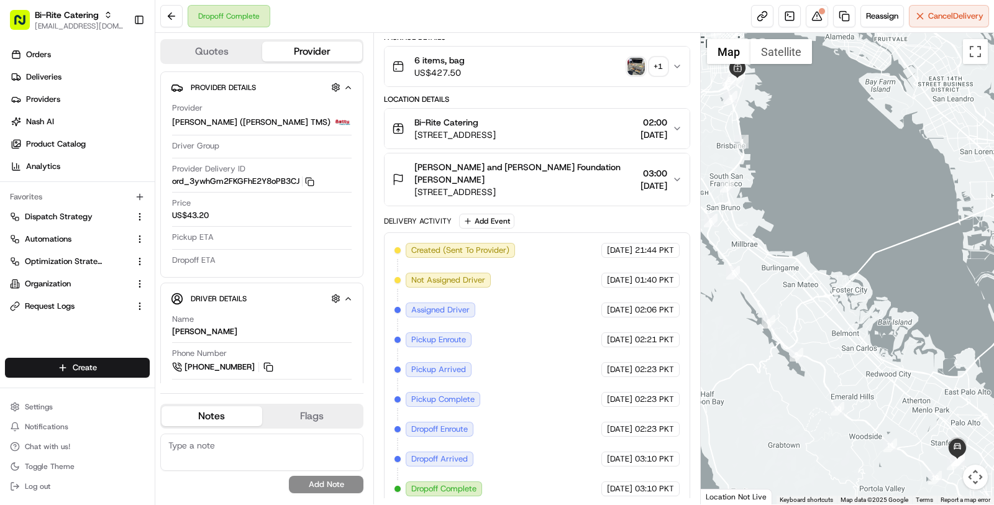
click at [496, 124] on div "Bi-Rite Catering" at bounding box center [454, 122] width 81 height 12
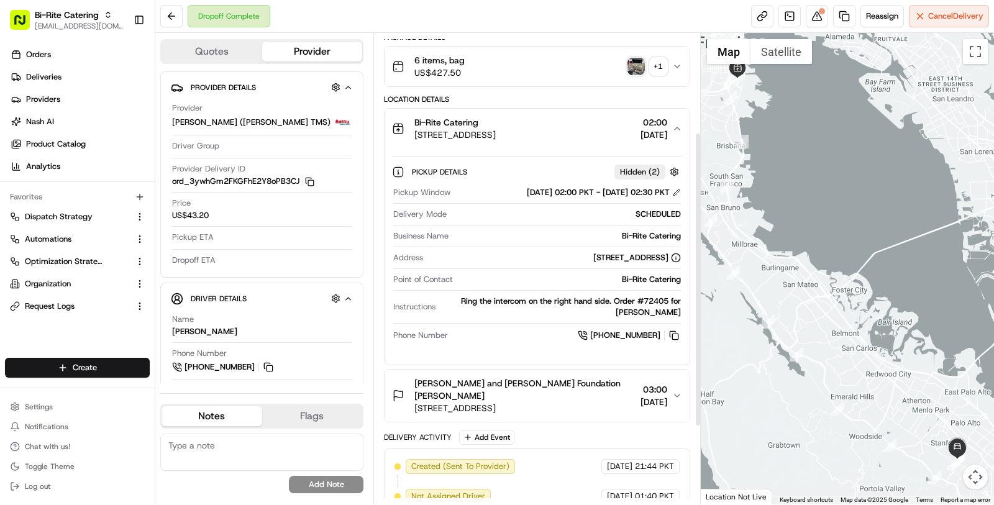
scroll to position [281, 0]
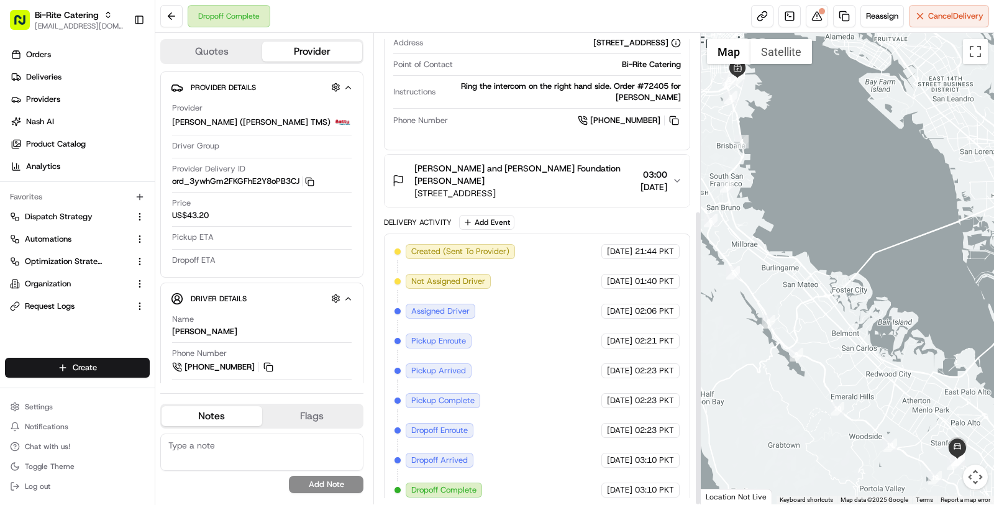
click at [561, 187] on span "1661 Page Mill Rd, Palo Alto, CA 94304, USA" at bounding box center [524, 193] width 221 height 12
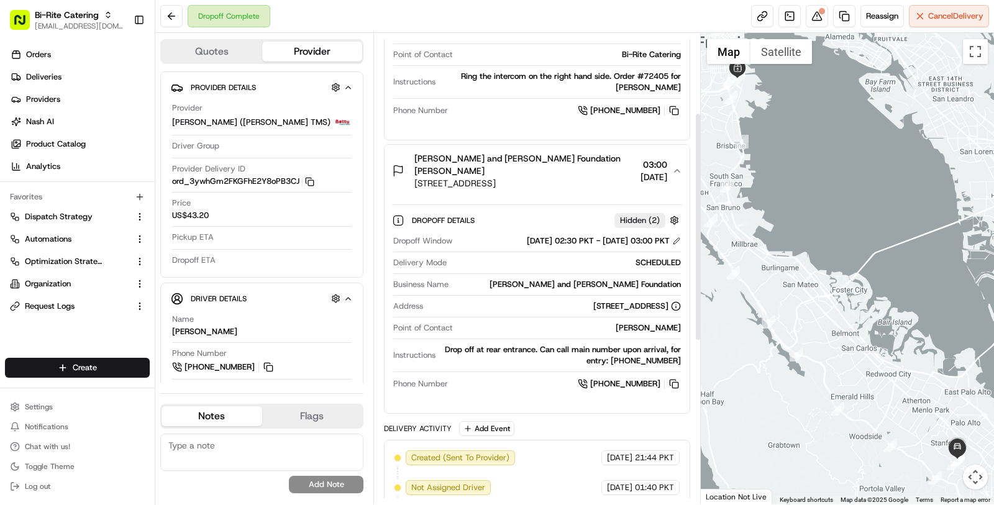
scroll to position [0, 0]
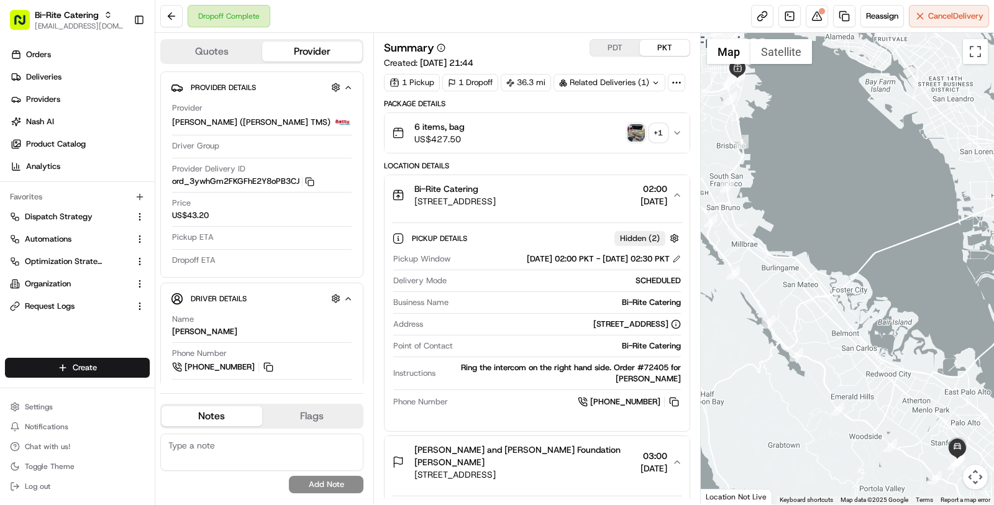
click at [548, 135] on div "6 items, bag US$427.50 + 1" at bounding box center [532, 133] width 280 height 25
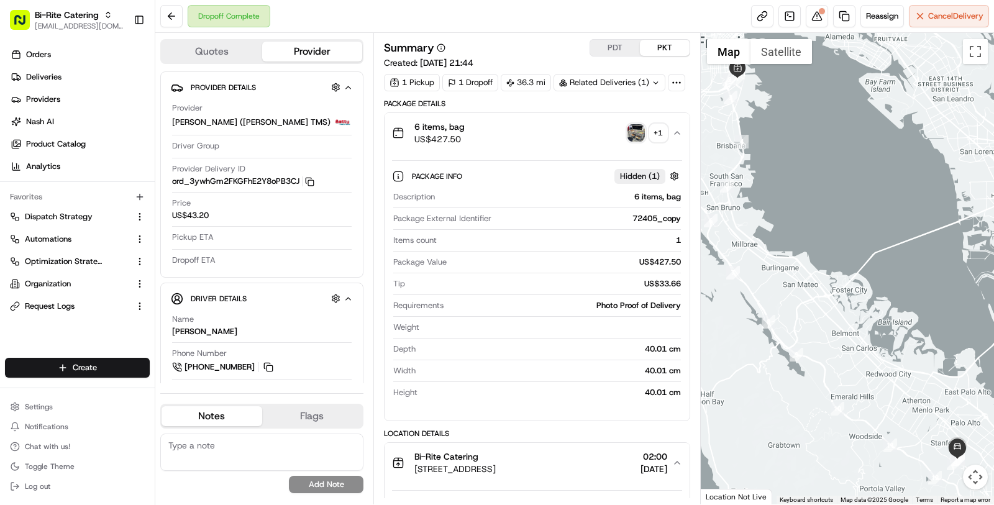
click at [562, 127] on div "6 items, bag US$427.50 + 1" at bounding box center [532, 133] width 280 height 25
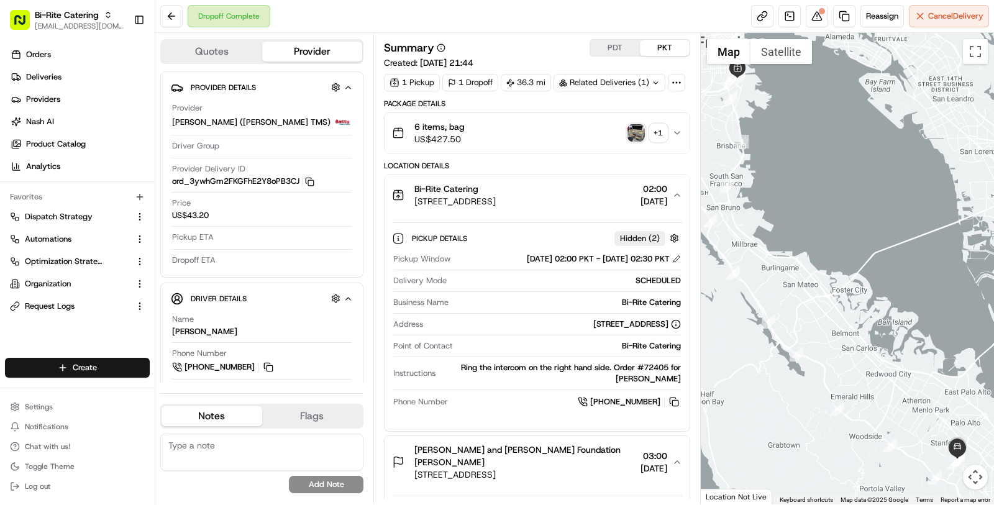
scroll to position [79, 0]
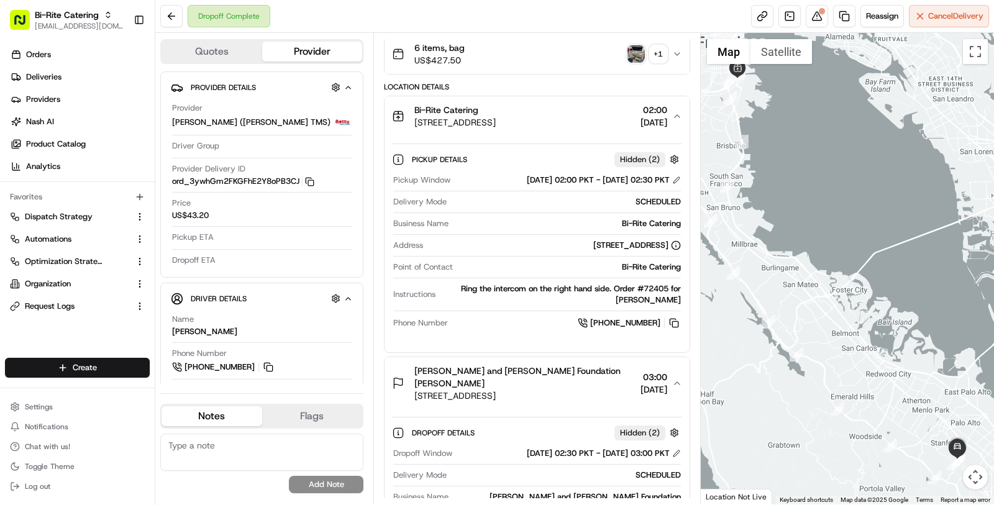
click at [592, 131] on button "Bi-Rite Catering 1970 Innes Ave, San Francisco, CA 94124, USA 02:00 01/08/2025" at bounding box center [536, 116] width 305 height 40
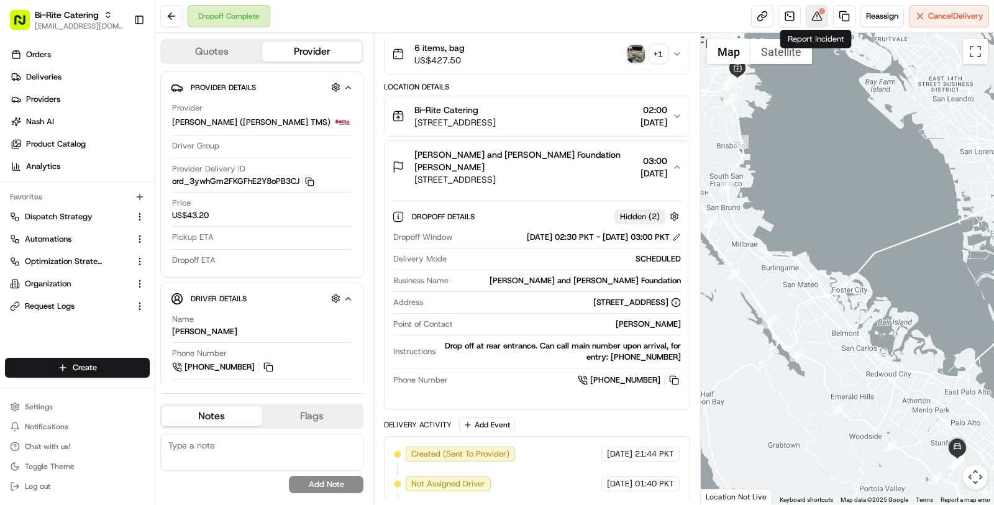
click at [806, 18] on button at bounding box center [817, 16] width 22 height 22
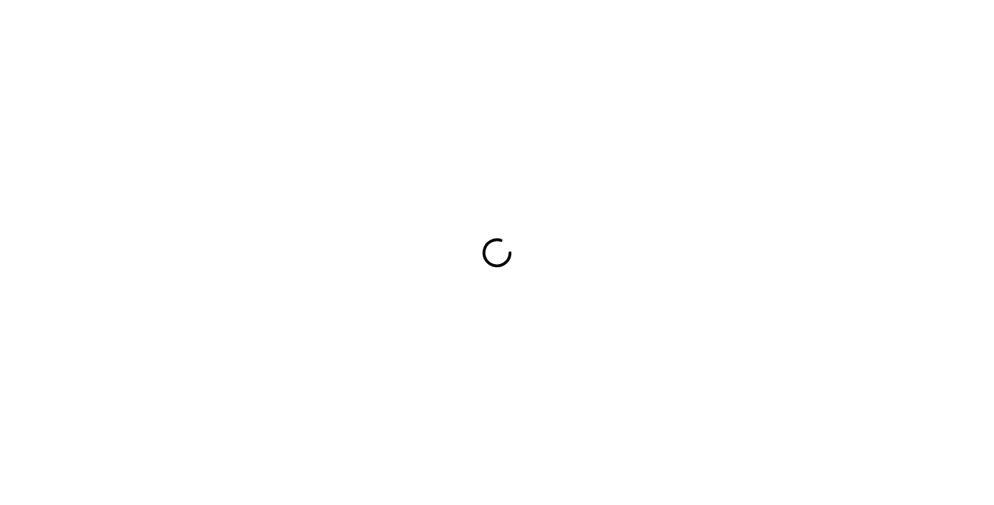
click at [538, 50] on div at bounding box center [497, 252] width 994 height 505
